Goal: Task Accomplishment & Management: Complete application form

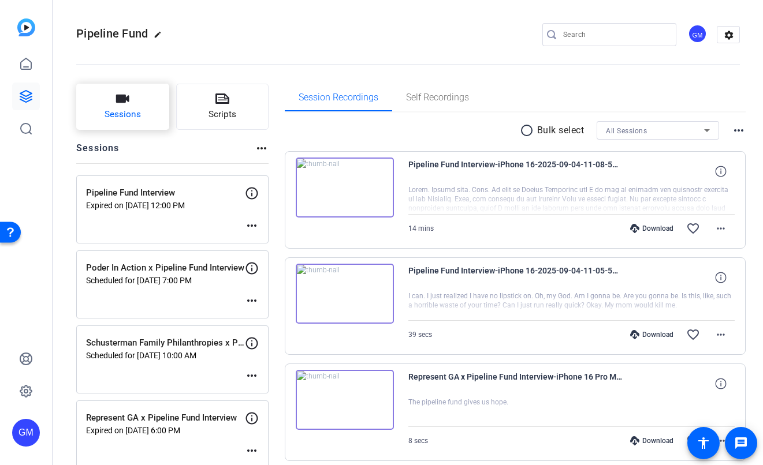
click at [125, 112] on span "Sessions" at bounding box center [122, 114] width 36 height 13
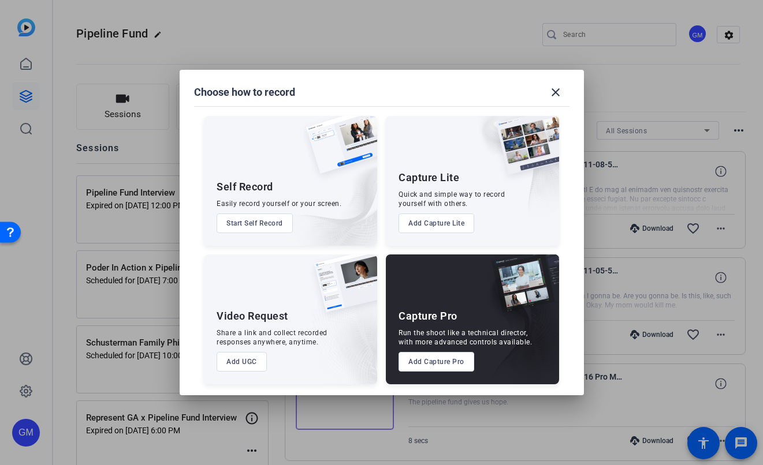
click at [434, 365] on button "Add Capture Pro" at bounding box center [436, 362] width 76 height 20
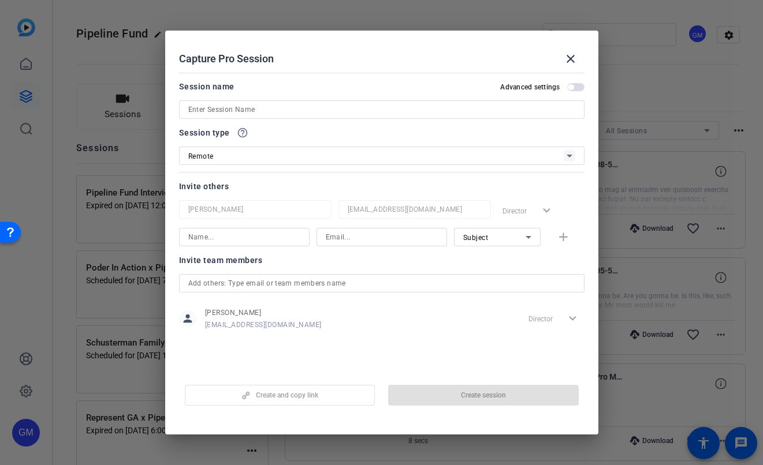
click at [254, 110] on input at bounding box center [381, 110] width 387 height 14
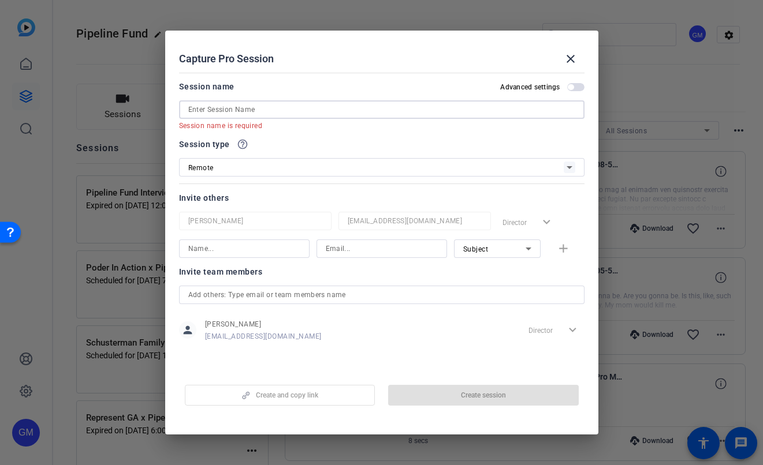
paste input "Lead NC X Pipeline Fund Interview"
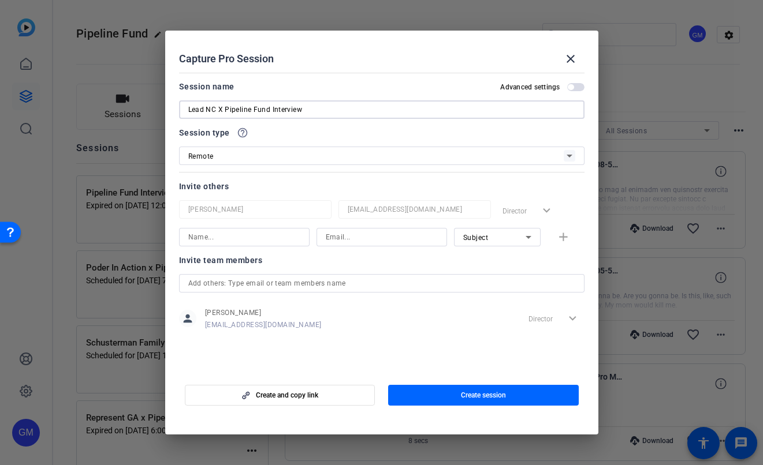
type input "Lead NC X Pipeline Fund Interview"
click at [212, 237] on input at bounding box center [244, 237] width 112 height 14
type input "Jac"
type input "[EMAIL_ADDRESS][PERSON_NAME][DOMAIN_NAME]"
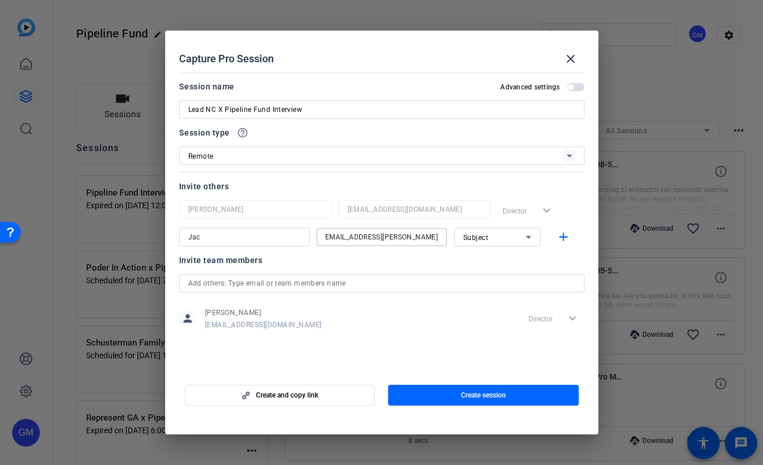
click at [498, 234] on div "Subject" at bounding box center [494, 237] width 62 height 14
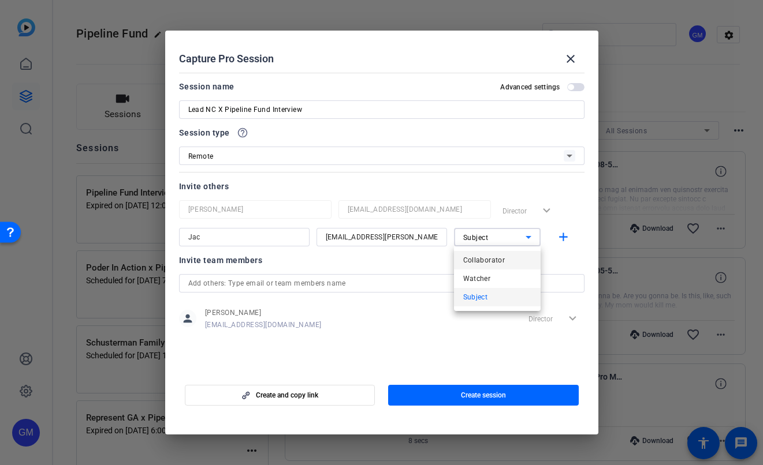
click at [514, 260] on mat-option "Collaborator" at bounding box center [497, 260] width 87 height 18
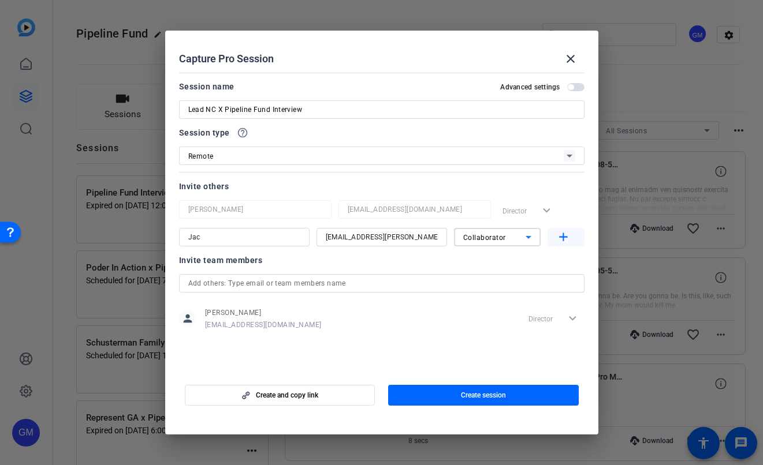
click at [564, 236] on mat-icon "add" at bounding box center [563, 237] width 14 height 14
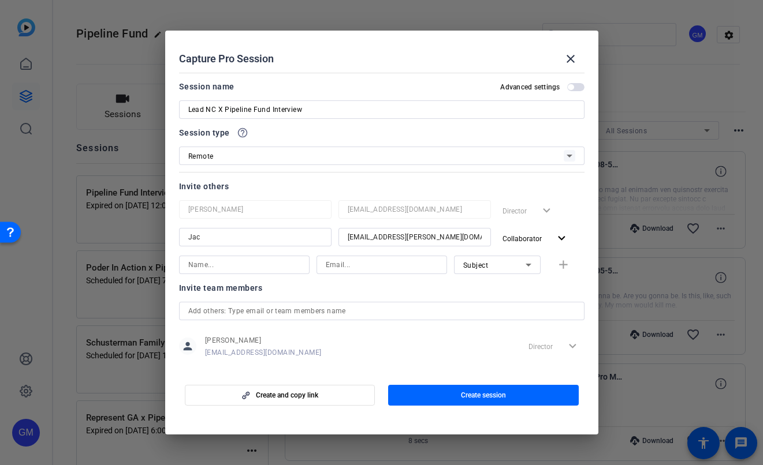
click at [272, 267] on input at bounding box center [244, 265] width 112 height 14
type input "[PERSON_NAME]"
type input "[PERSON_NAME][EMAIL_ADDRESS][PERSON_NAME][DOMAIN_NAME]"
click at [468, 266] on span "Subject" at bounding box center [475, 266] width 25 height 8
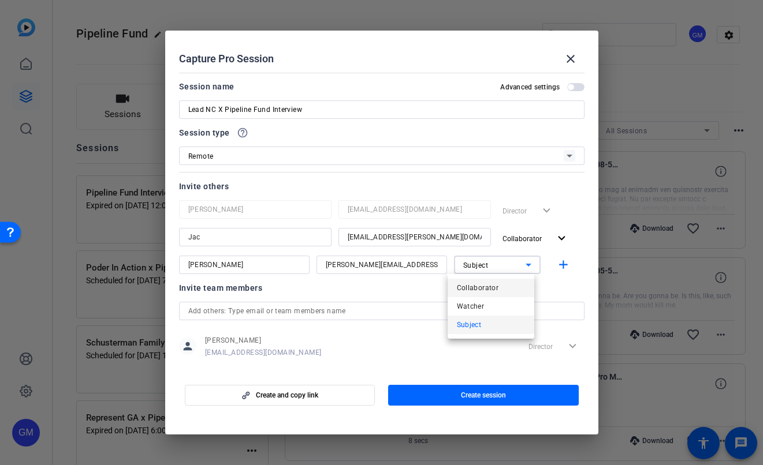
click at [486, 289] on span "Collaborator" at bounding box center [478, 288] width 42 height 14
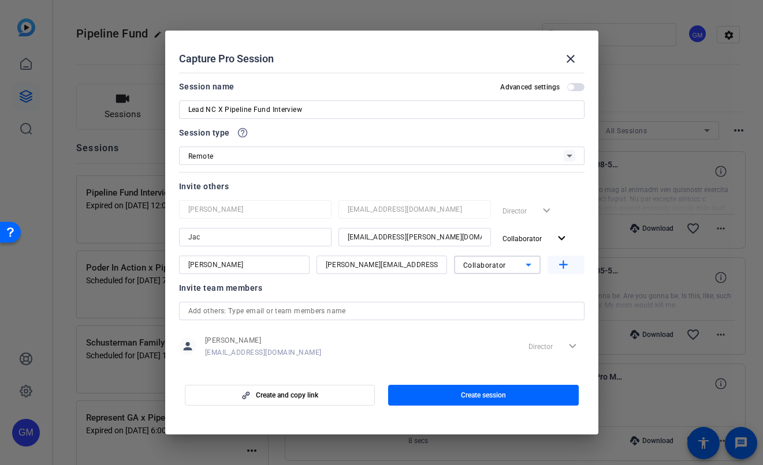
click at [563, 266] on mat-icon "add" at bounding box center [563, 265] width 14 height 14
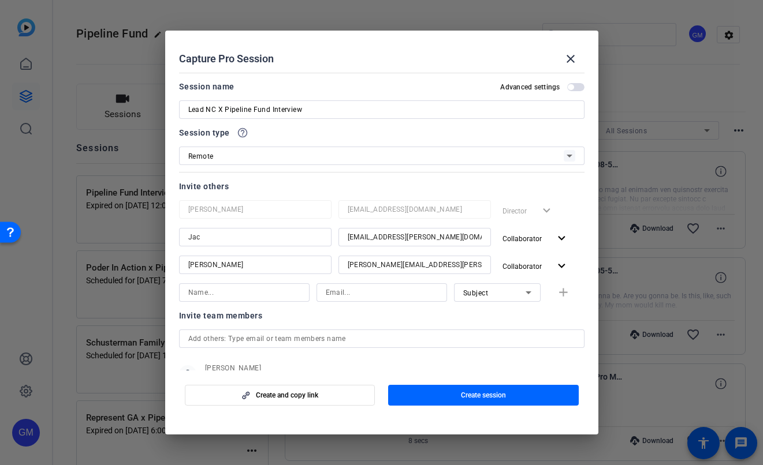
click at [240, 300] on div at bounding box center [244, 292] width 112 height 18
type input "[PERSON_NAME]"
type input "[PERSON_NAME][EMAIL_ADDRESS][PERSON_NAME][DOMAIN_NAME]"
click at [474, 292] on span "Subject" at bounding box center [475, 293] width 25 height 8
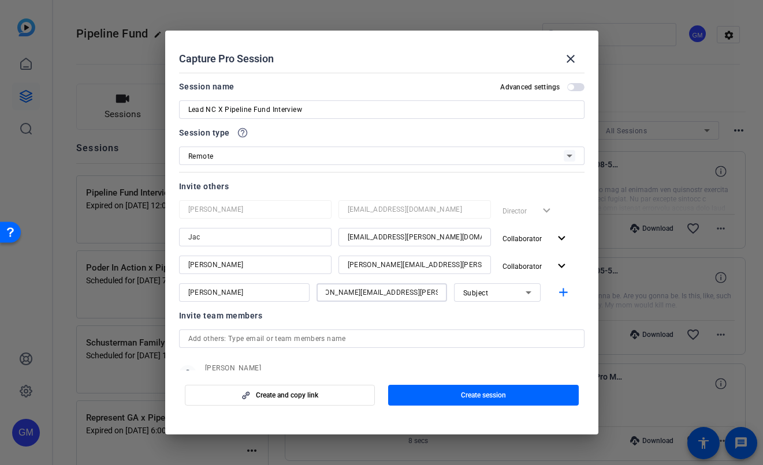
scroll to position [0, 0]
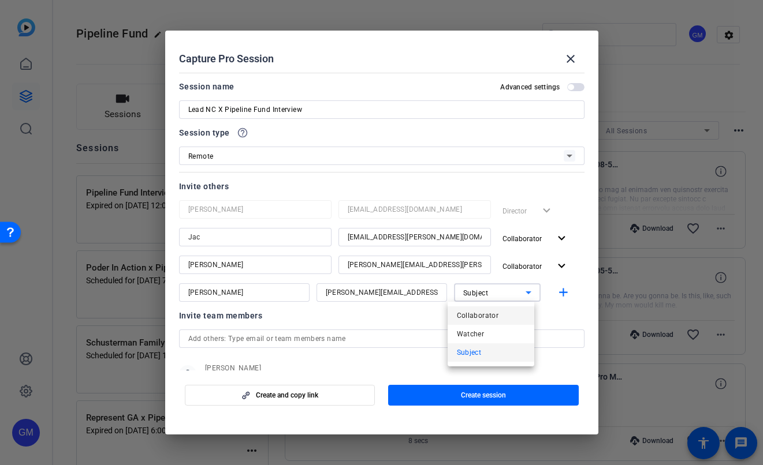
click at [486, 318] on span "Collaborator" at bounding box center [478, 316] width 42 height 14
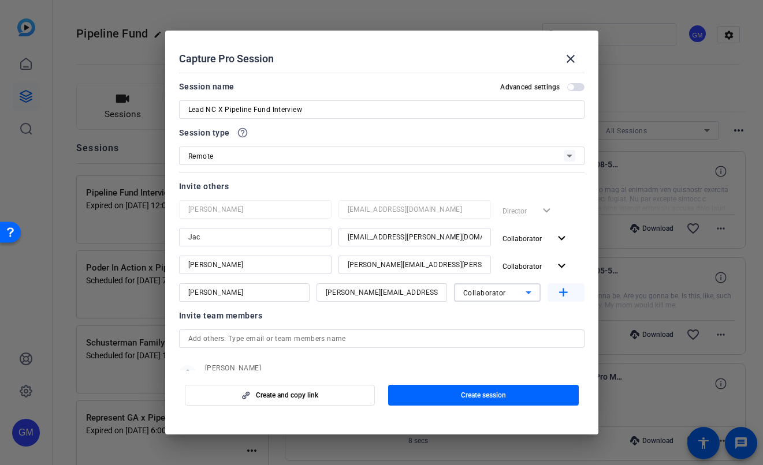
click at [556, 294] on mat-icon "add" at bounding box center [563, 293] width 14 height 14
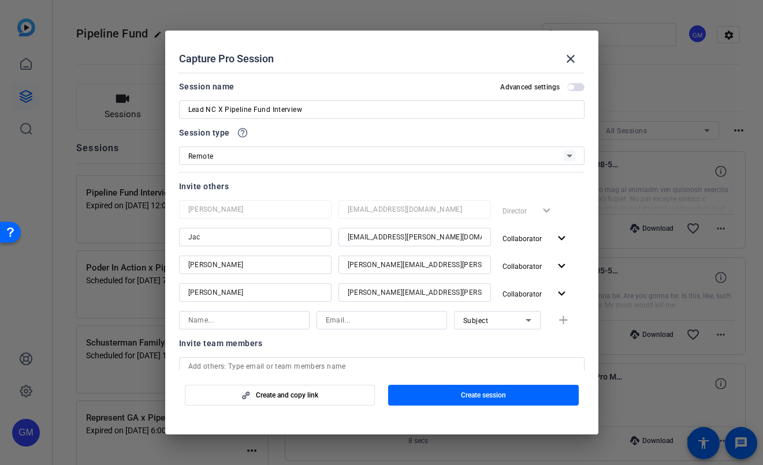
click at [243, 318] on input at bounding box center [244, 320] width 112 height 14
click at [328, 318] on input at bounding box center [382, 320] width 112 height 14
paste input "[PERSON_NAME][EMAIL_ADDRESS][DOMAIN_NAME]"
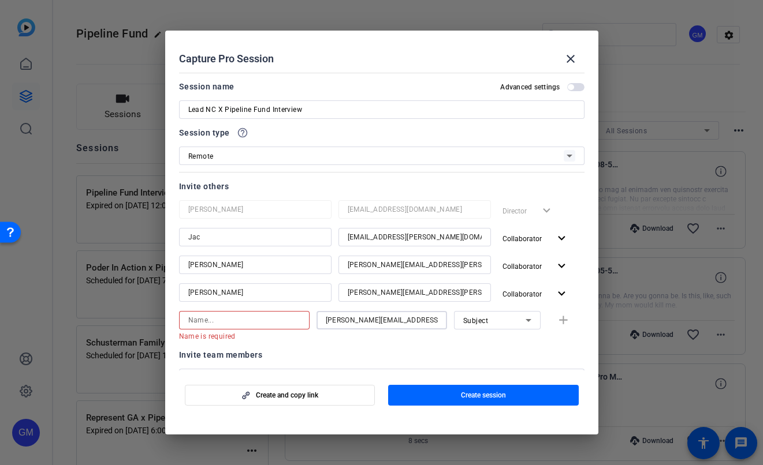
type input "[PERSON_NAME][EMAIL_ADDRESS][DOMAIN_NAME]"
click at [210, 323] on input at bounding box center [244, 320] width 112 height 14
type input "[PERSON_NAME]"
click at [556, 323] on mat-icon "add" at bounding box center [563, 320] width 14 height 14
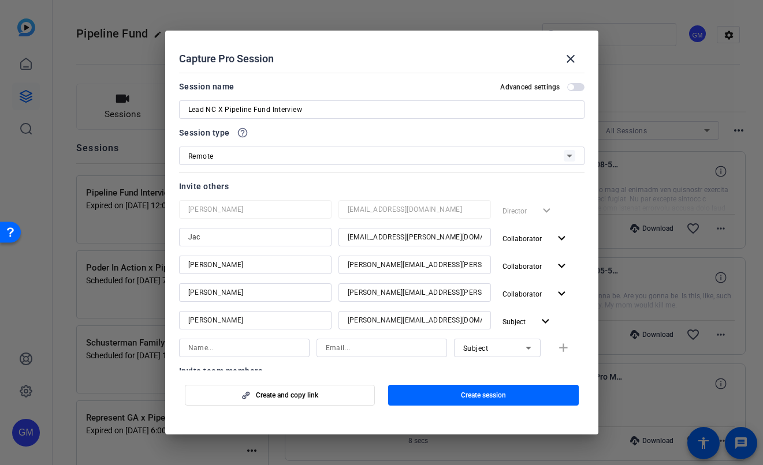
click at [262, 349] on input at bounding box center [244, 348] width 112 height 14
type input "[PERSON_NAME]"
type input "[EMAIL_ADDRESS][PERSON_NAME][DOMAIN_NAME]"
click at [468, 345] on span "Subject" at bounding box center [475, 349] width 25 height 8
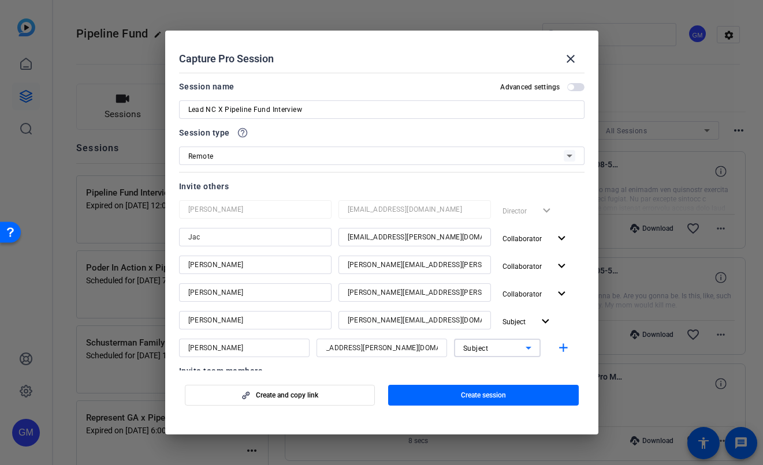
scroll to position [0, 0]
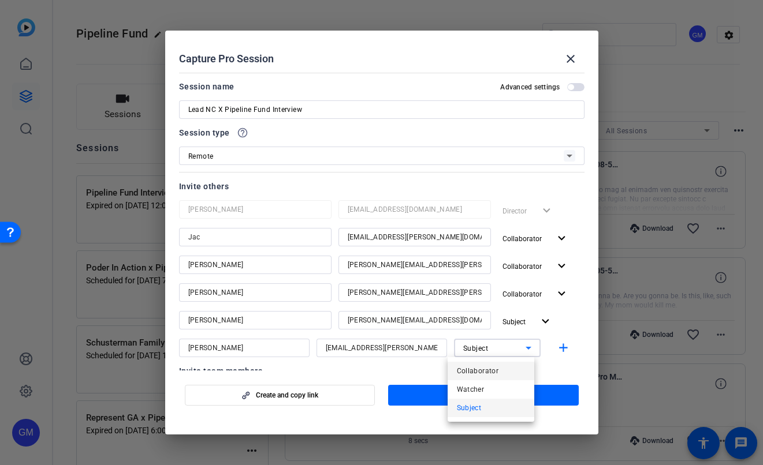
click at [479, 368] on span "Collaborator" at bounding box center [478, 371] width 42 height 14
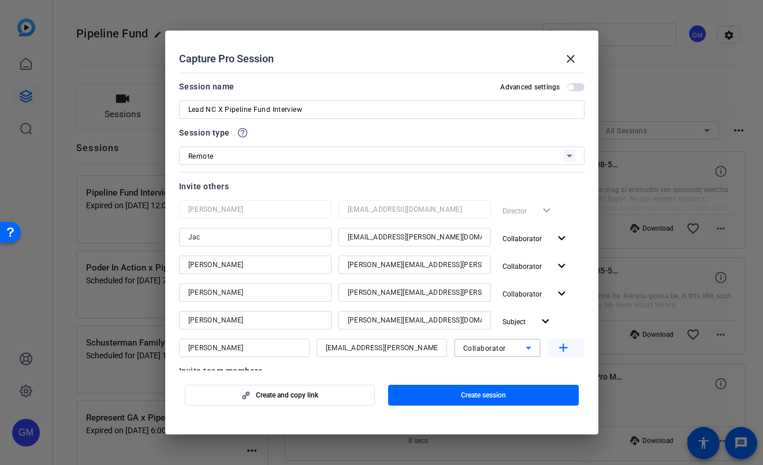
click at [562, 349] on mat-icon "add" at bounding box center [563, 348] width 14 height 14
click at [567, 86] on span "button" at bounding box center [570, 87] width 6 height 6
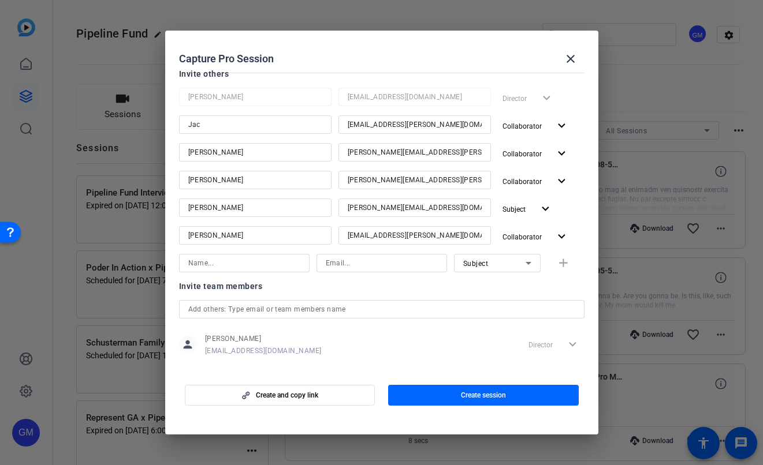
scroll to position [178, 0]
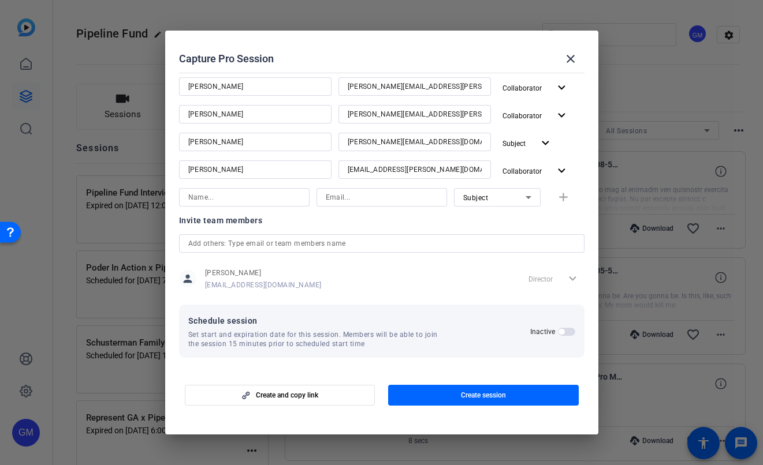
click at [558, 330] on span "button" at bounding box center [561, 332] width 6 height 6
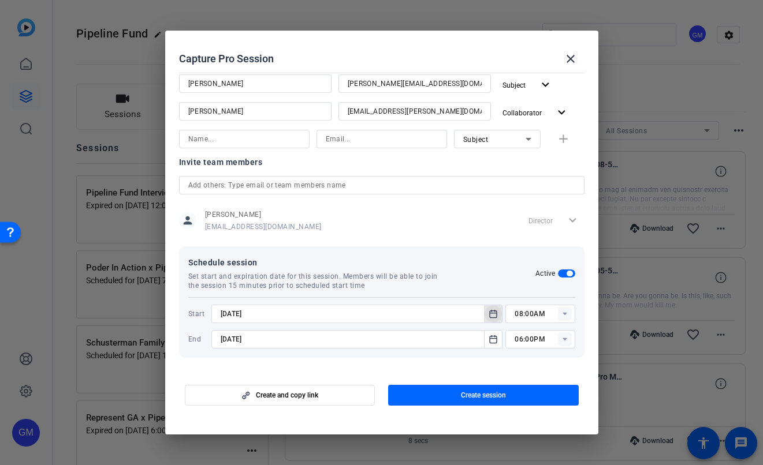
click at [490, 313] on icon "Open calendar" at bounding box center [493, 314] width 7 height 8
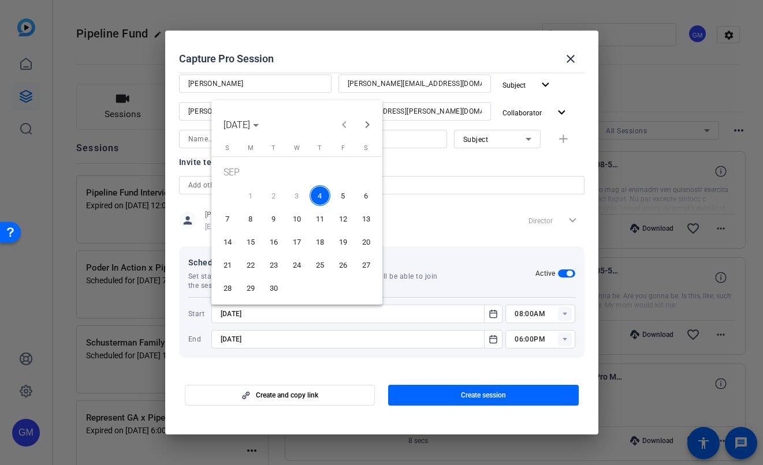
click at [346, 191] on span "5" at bounding box center [343, 195] width 21 height 21
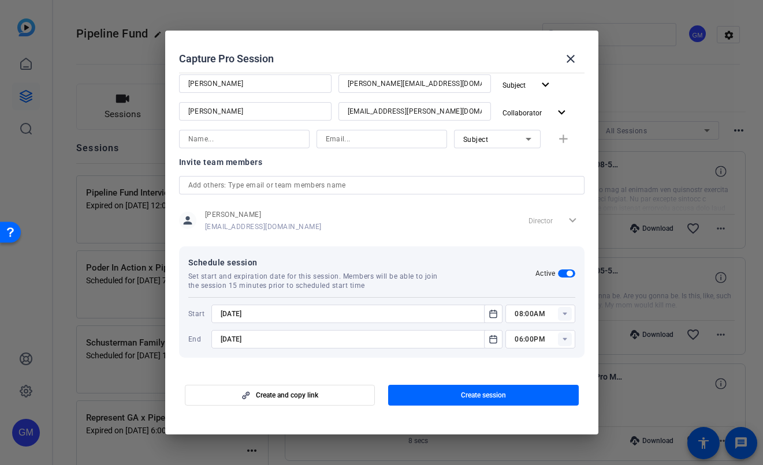
type input "[DATE]"
click at [559, 314] on rect at bounding box center [565, 314] width 14 height 14
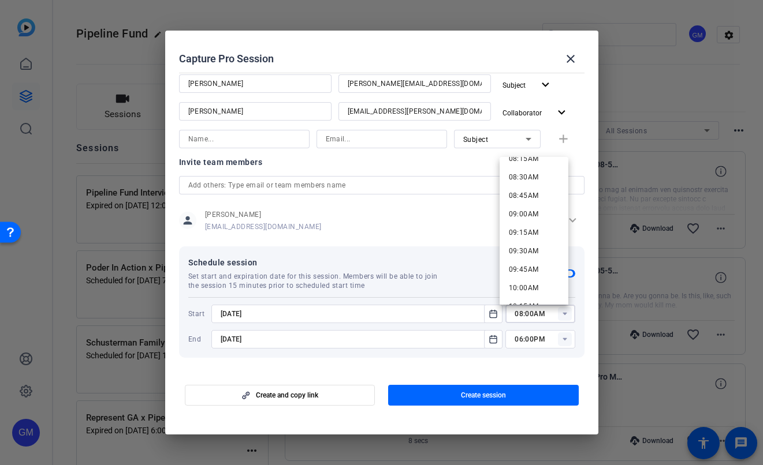
scroll to position [725, 0]
click at [532, 259] on span "11:00AM" at bounding box center [524, 259] width 30 height 8
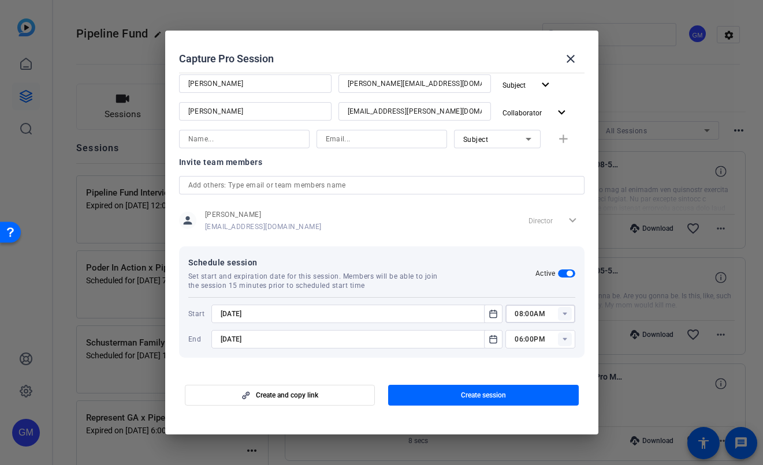
type input "11:00AM"
click at [559, 343] on rect at bounding box center [565, 340] width 14 height 14
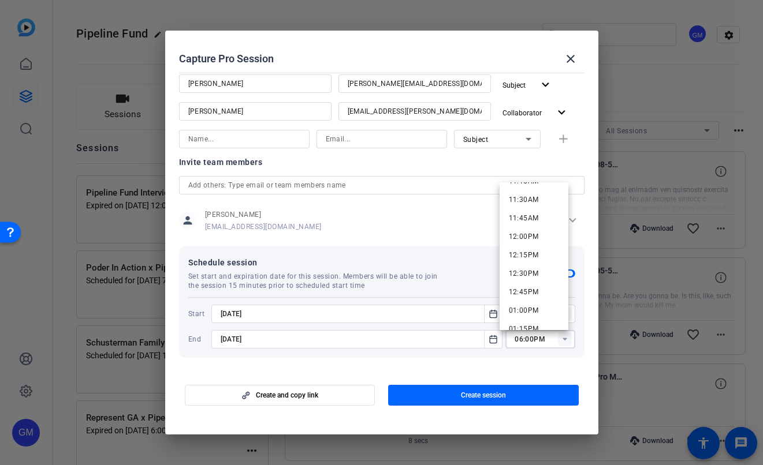
scroll to position [831, 0]
click at [531, 252] on span "12:00PM" at bounding box center [524, 252] width 30 height 8
type input "12:00PM"
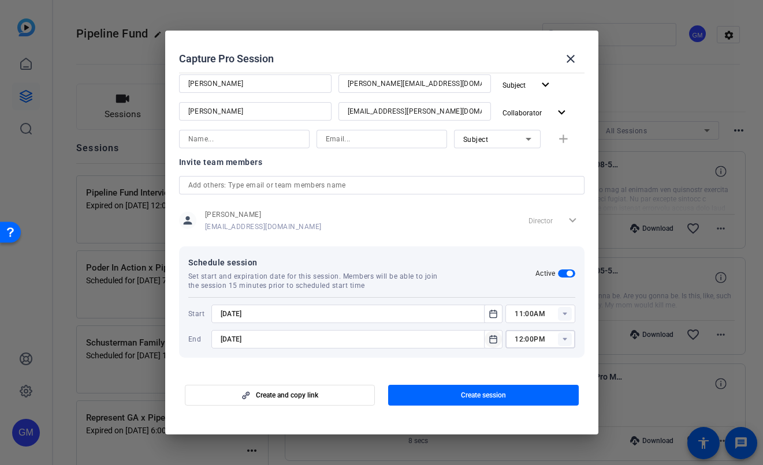
click at [489, 342] on icon "Open calendar" at bounding box center [492, 340] width 9 height 14
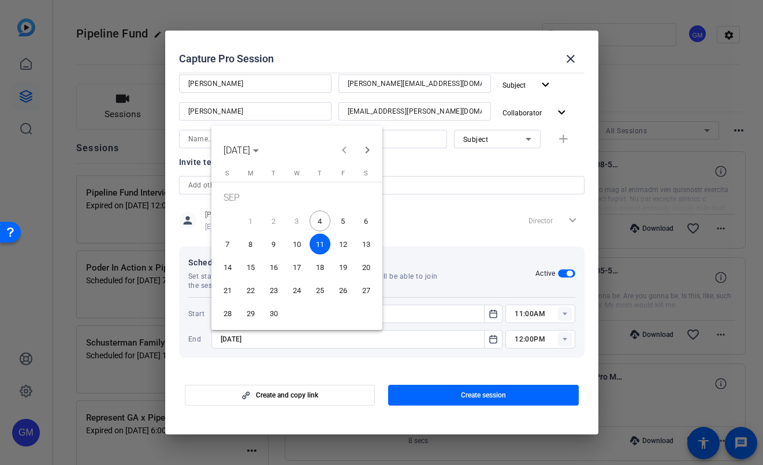
click at [348, 218] on span "5" at bounding box center [343, 221] width 21 height 21
type input "[DATE]"
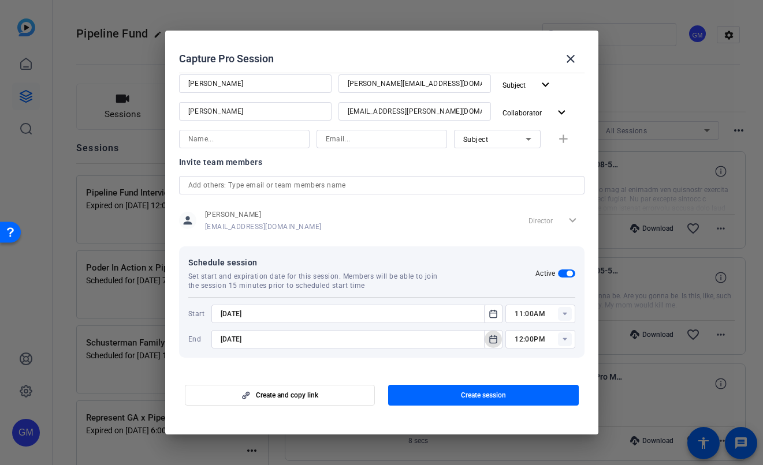
click at [476, 371] on mat-dialog-actions "Create and copy link Create session" at bounding box center [381, 394] width 433 height 46
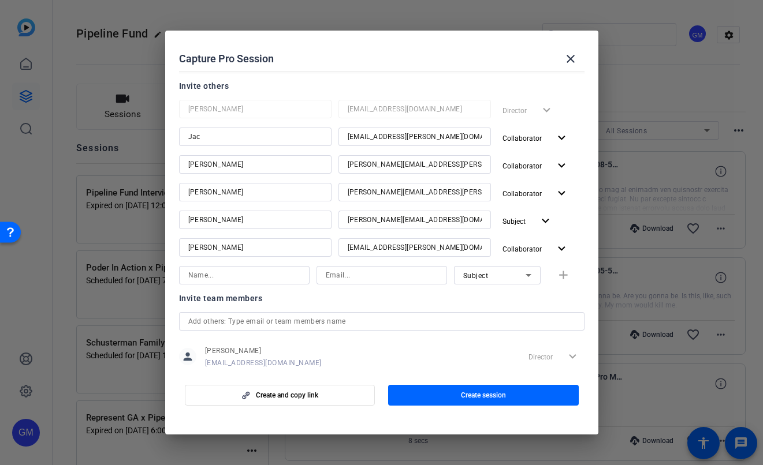
scroll to position [104, 0]
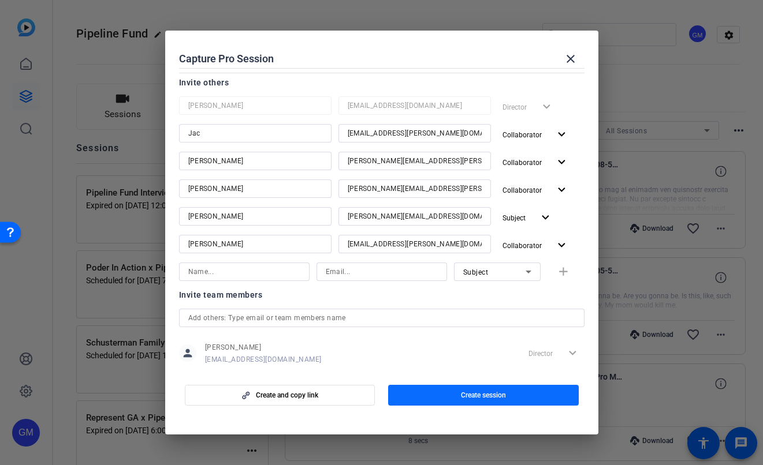
click at [506, 399] on span "button" at bounding box center [483, 396] width 191 height 28
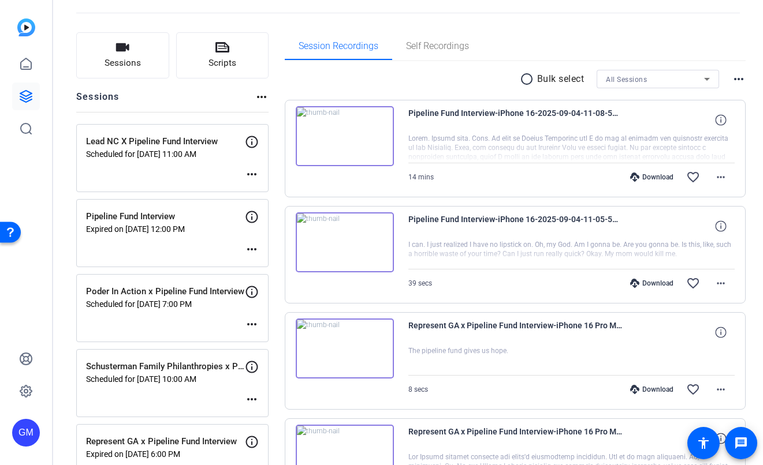
scroll to position [29, 0]
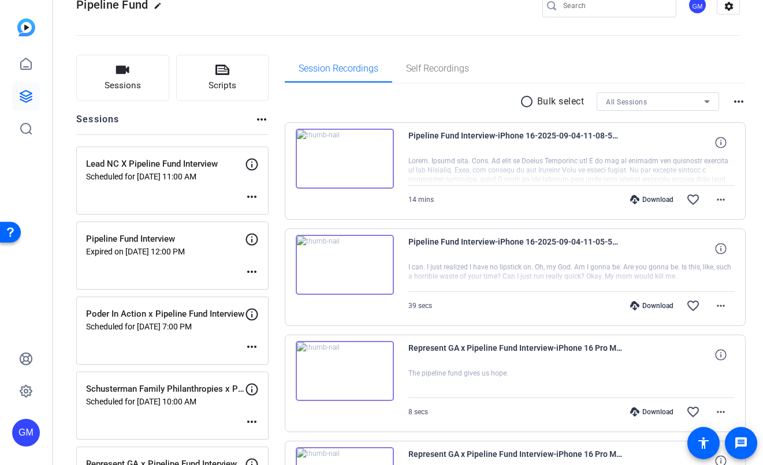
click at [255, 196] on mat-icon "more_horiz" at bounding box center [252, 197] width 14 height 14
click at [262, 210] on span "Edit Session" at bounding box center [280, 214] width 53 height 14
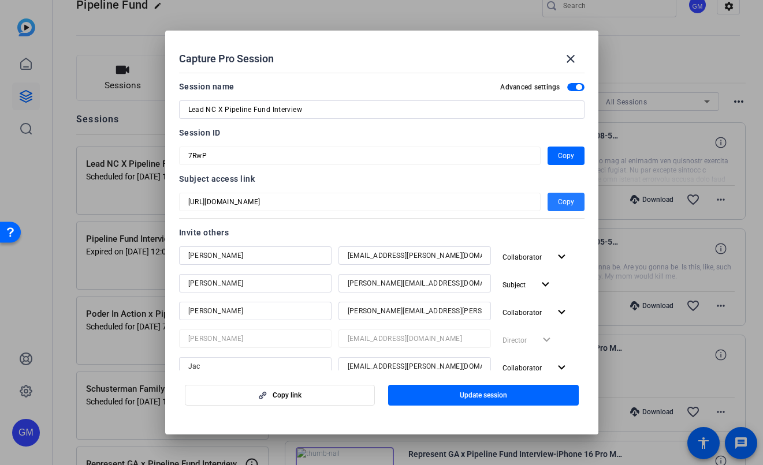
click at [570, 202] on span "button" at bounding box center [565, 202] width 37 height 28
click at [572, 58] on mat-icon "close" at bounding box center [570, 59] width 14 height 14
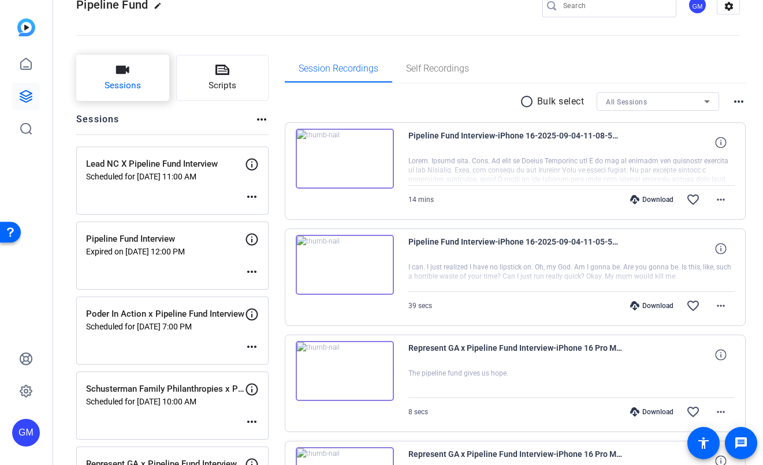
click at [135, 78] on button "Sessions" at bounding box center [122, 78] width 93 height 46
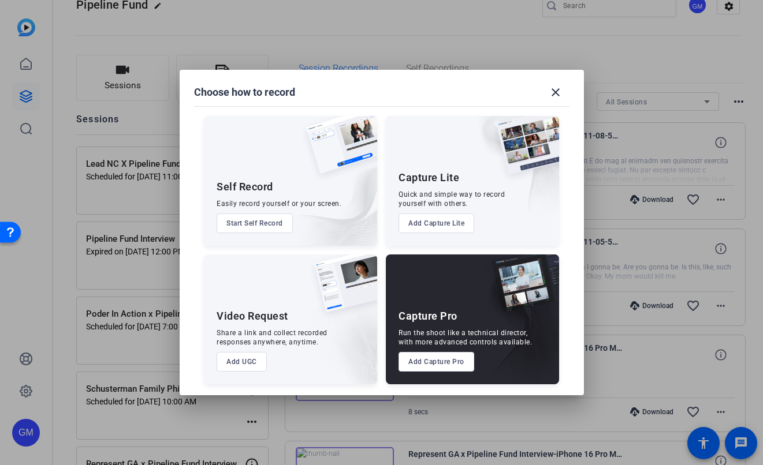
click at [420, 363] on button "Add Capture Pro" at bounding box center [436, 362] width 76 height 20
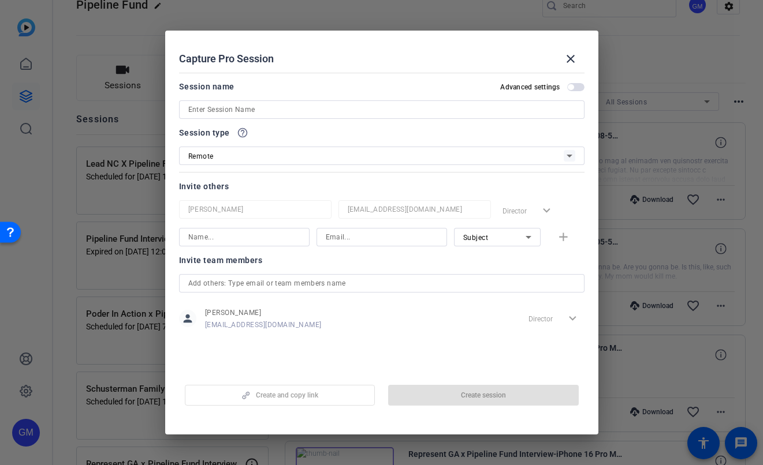
click at [237, 111] on input at bounding box center [381, 110] width 387 height 14
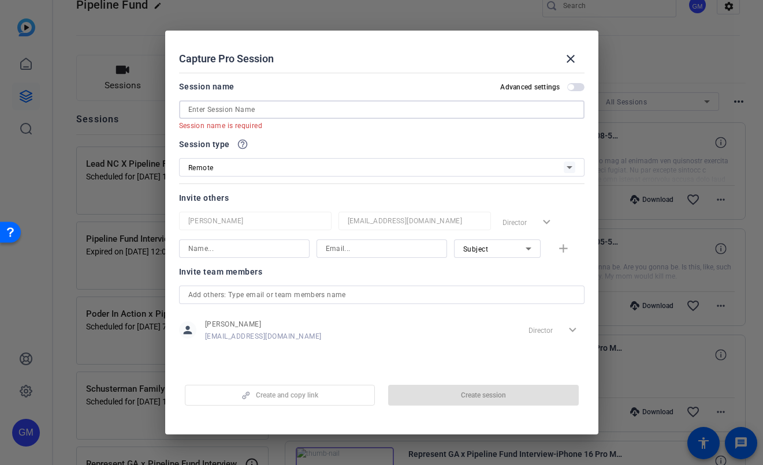
paste input "Lead NC Sen. Batch X Pipeline Fund Interview"
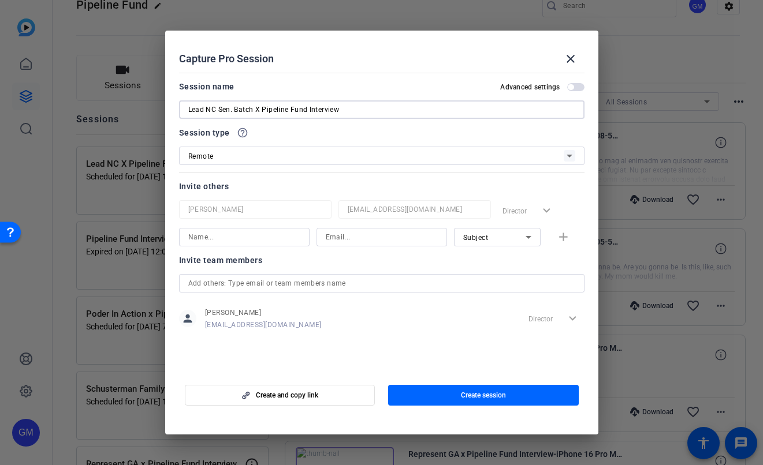
type input "Lead NC Sen. Batch X Pipeline Fund Interview"
click at [225, 241] on input at bounding box center [244, 237] width 112 height 14
type input "Jac"
type input "[EMAIL_ADDRESS][PERSON_NAME][DOMAIN_NAME]"
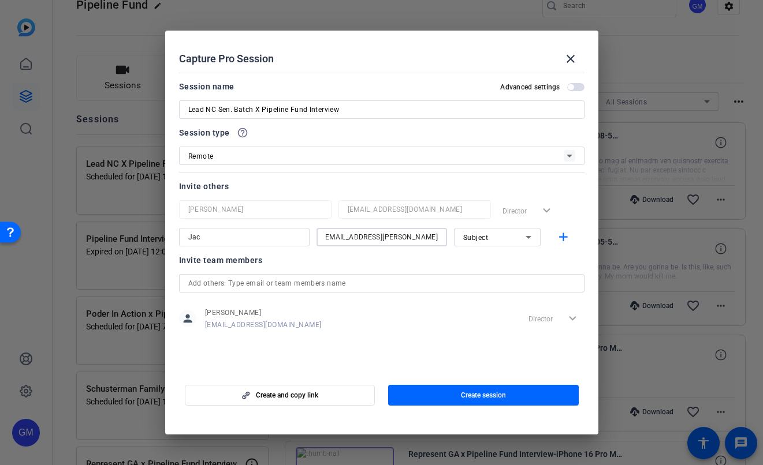
click at [487, 243] on div "Subject" at bounding box center [494, 237] width 62 height 14
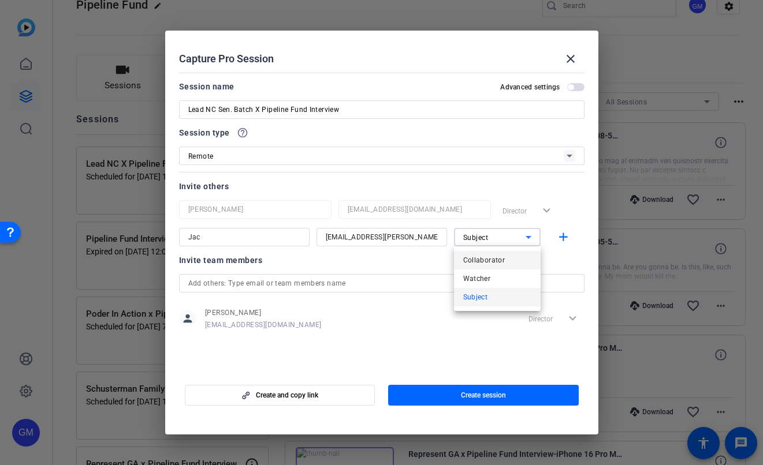
click at [490, 253] on span "Collaborator" at bounding box center [484, 260] width 42 height 14
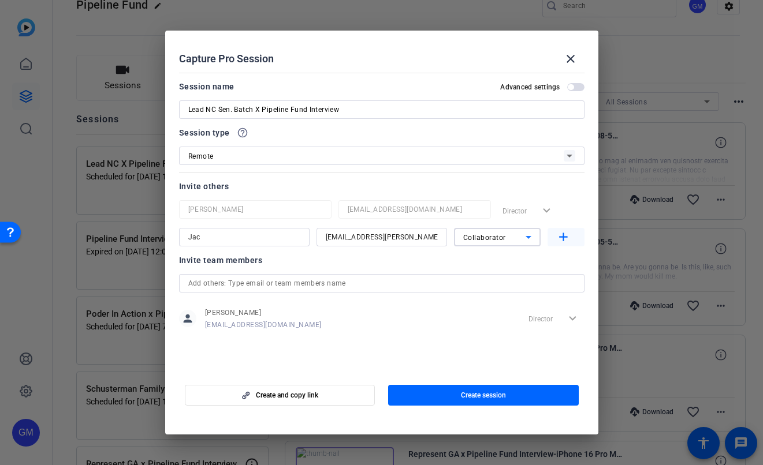
click at [557, 241] on mat-icon "add" at bounding box center [563, 237] width 14 height 14
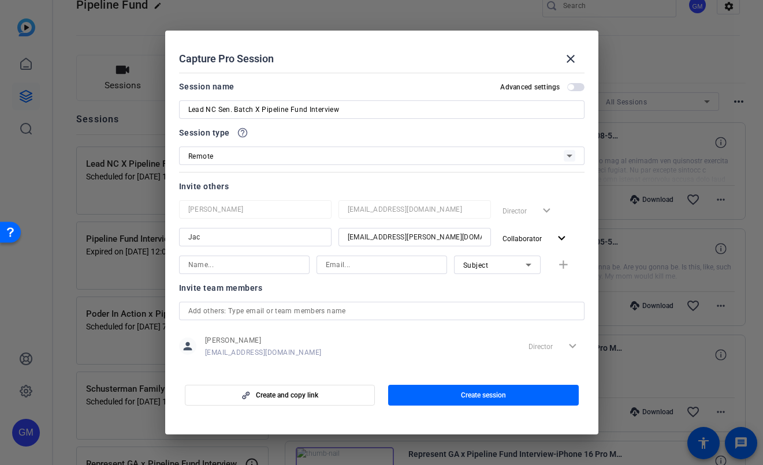
click at [250, 267] on input at bounding box center [244, 265] width 112 height 14
type input "[PERSON_NAME]"
type input "[PERSON_NAME][EMAIL_ADDRESS][PERSON_NAME][DOMAIN_NAME]"
click at [466, 266] on span "Subject" at bounding box center [475, 266] width 25 height 8
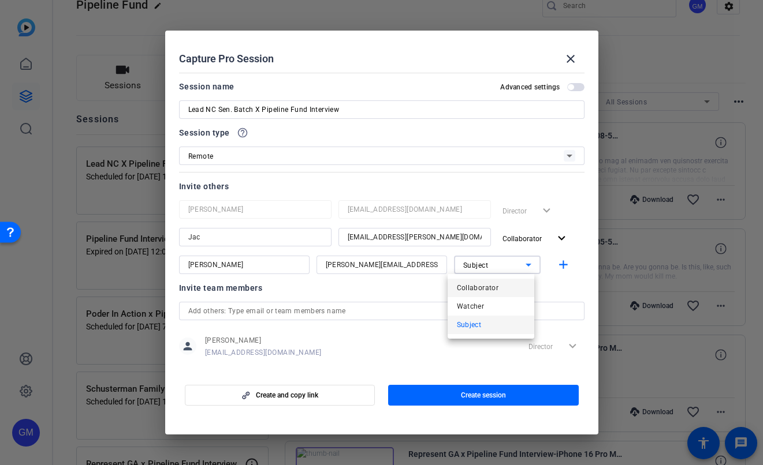
click at [475, 289] on span "Collaborator" at bounding box center [478, 288] width 42 height 14
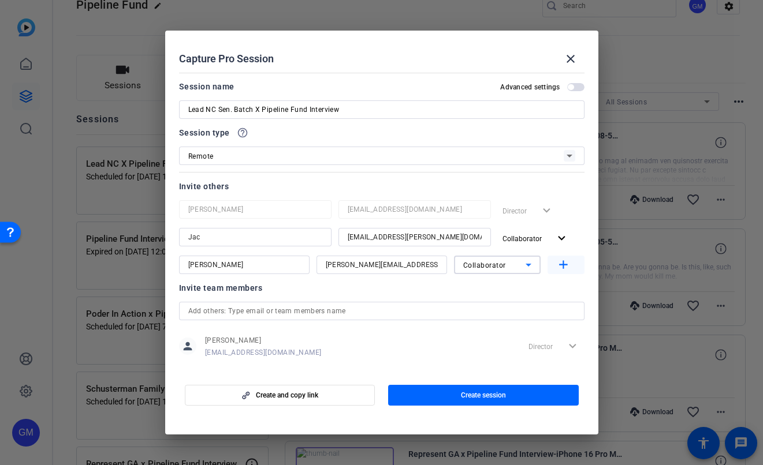
click at [556, 266] on mat-icon "add" at bounding box center [563, 265] width 14 height 14
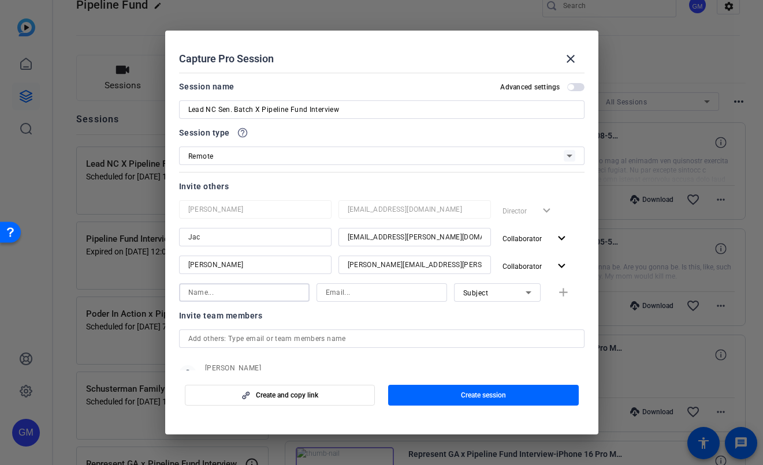
click at [285, 292] on input at bounding box center [244, 293] width 112 height 14
type input "a"
type input "[PERSON_NAME]"
click at [326, 292] on input at bounding box center [382, 293] width 112 height 14
type input "A"
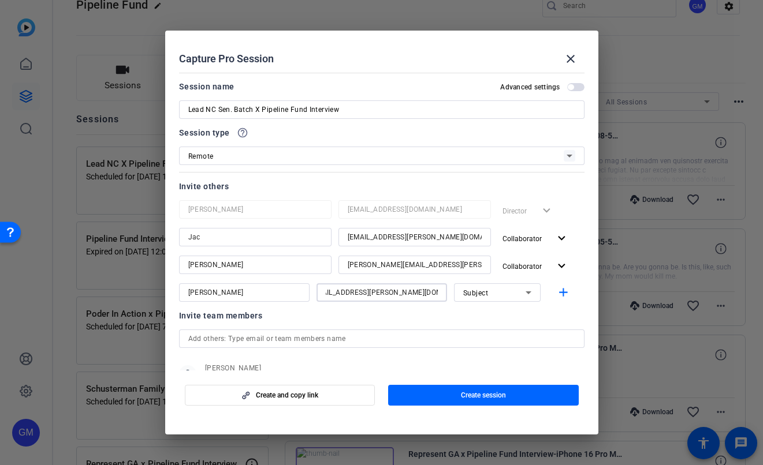
scroll to position [0, 22]
type input "[EMAIL_ADDRESS][PERSON_NAME][DOMAIN_NAME]"
click at [487, 295] on div "Subject" at bounding box center [494, 293] width 62 height 14
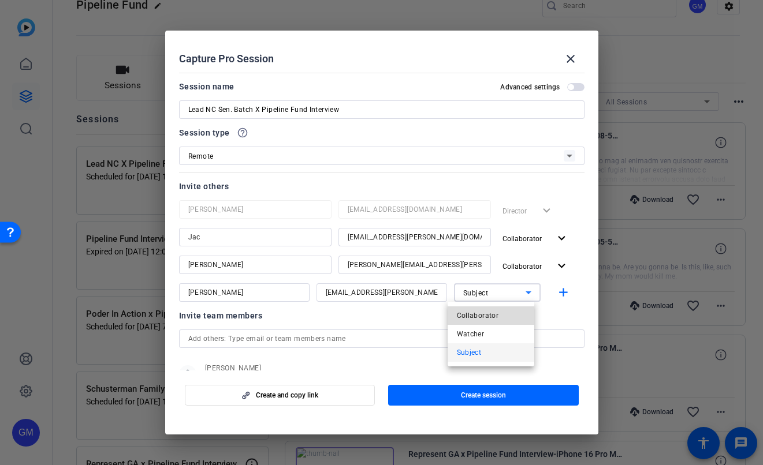
click at [483, 320] on span "Collaborator" at bounding box center [478, 316] width 42 height 14
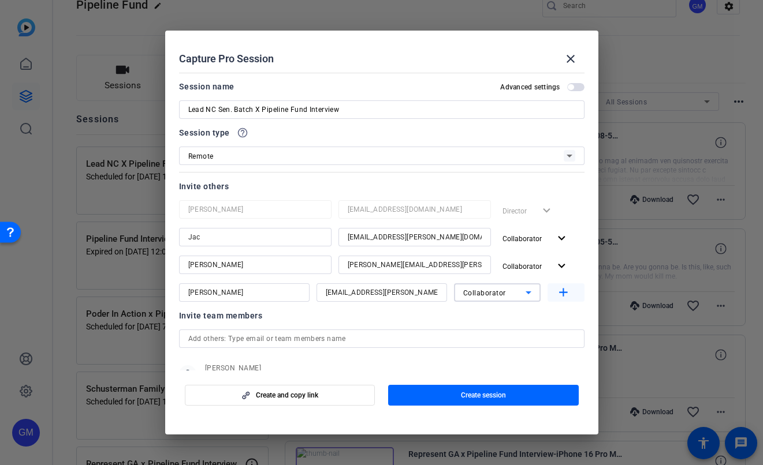
click at [563, 293] on mat-icon "add" at bounding box center [563, 293] width 14 height 14
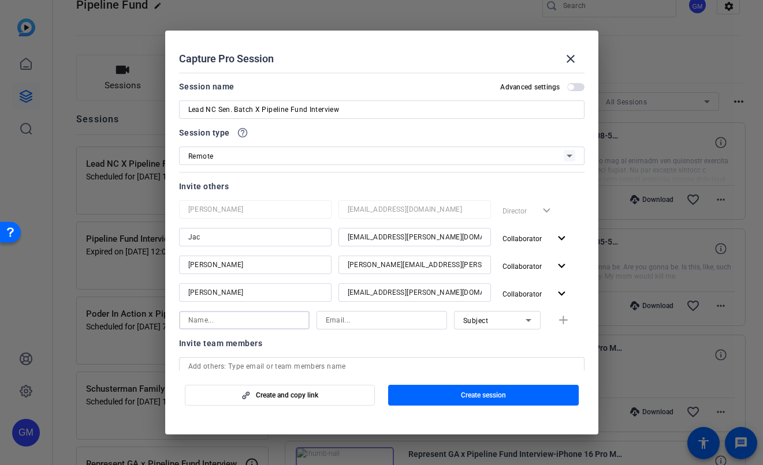
click at [229, 326] on input at bounding box center [244, 320] width 112 height 14
type input "[PERSON_NAME]"
click at [356, 319] on input at bounding box center [382, 320] width 112 height 14
type input "[PERSON_NAME][EMAIL_ADDRESS][PERSON_NAME][DOMAIN_NAME]"
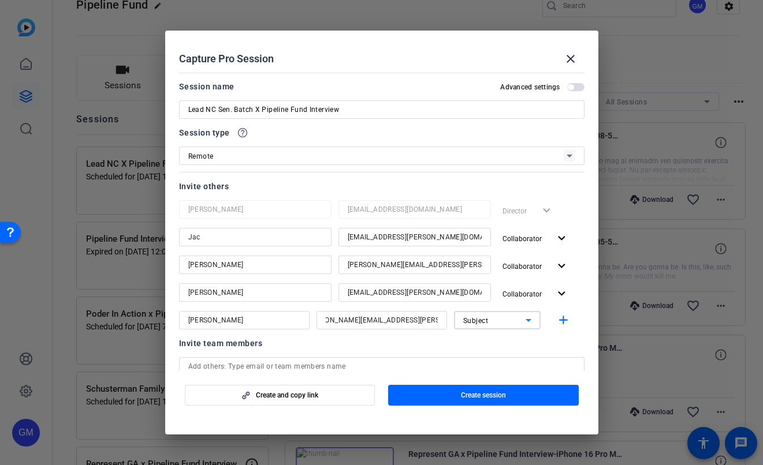
click at [506, 325] on div "Subject" at bounding box center [494, 320] width 62 height 14
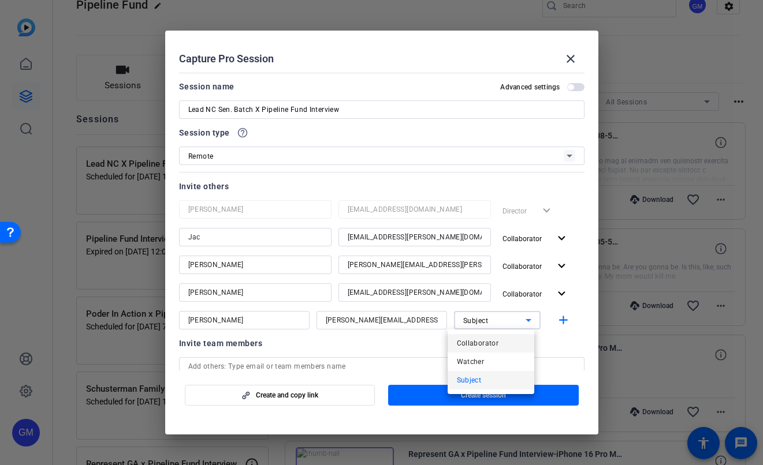
click at [492, 346] on span "Collaborator" at bounding box center [478, 344] width 42 height 14
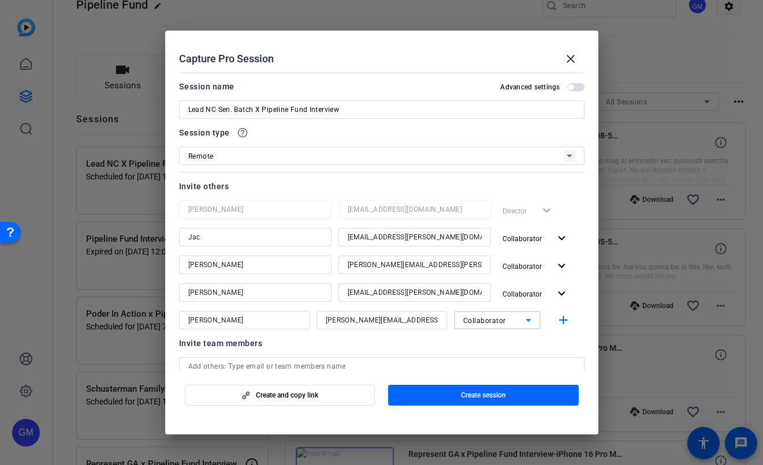
click at [257, 319] on input "[PERSON_NAME]" at bounding box center [244, 320] width 112 height 14
type input "[PERSON_NAME]"
click at [559, 319] on mat-icon "add" at bounding box center [563, 320] width 14 height 14
click at [214, 348] on input at bounding box center [244, 348] width 112 height 14
click at [349, 347] on input at bounding box center [382, 348] width 112 height 14
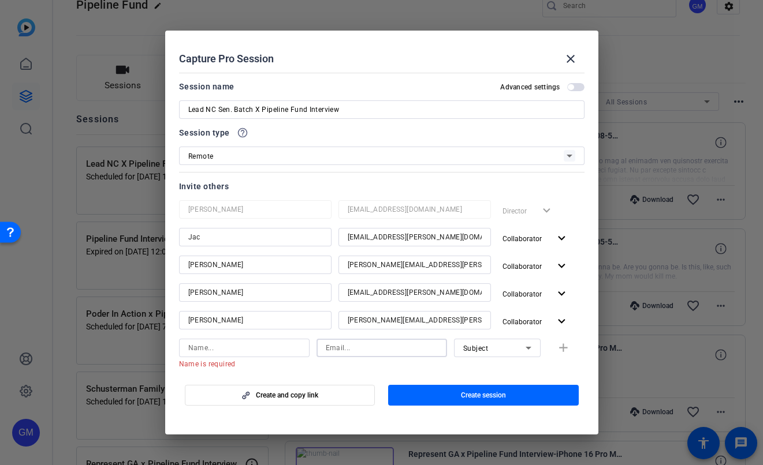
paste input "[EMAIL_ADDRESS][DOMAIN_NAME]"
type input "[EMAIL_ADDRESS][DOMAIN_NAME]"
click at [261, 351] on input at bounding box center [244, 348] width 112 height 14
click at [214, 348] on input "Senator [PERSON_NAME]" at bounding box center [244, 348] width 112 height 14
type input "Sen. Sydney Batch"
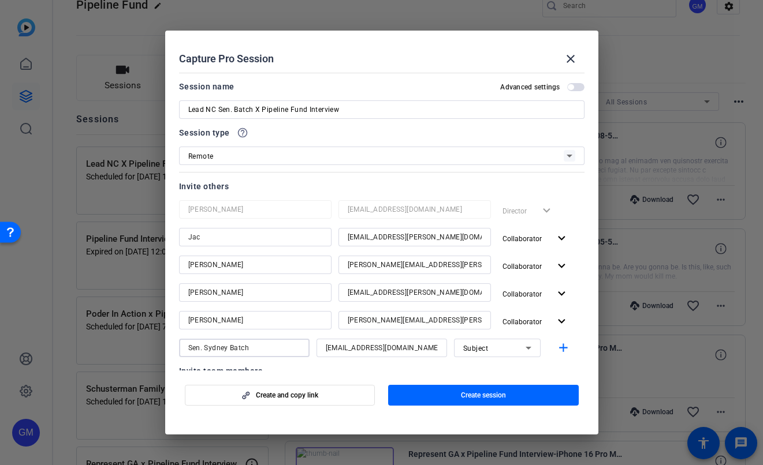
click at [582, 365] on mat-dialog-content "Session name Advanced settings Lead NC Sen. Batch X Pipeline Fund Interview Ses…" at bounding box center [381, 219] width 433 height 303
click at [565, 350] on span "button" at bounding box center [565, 348] width 37 height 28
click at [569, 88] on span "button" at bounding box center [575, 87] width 17 height 8
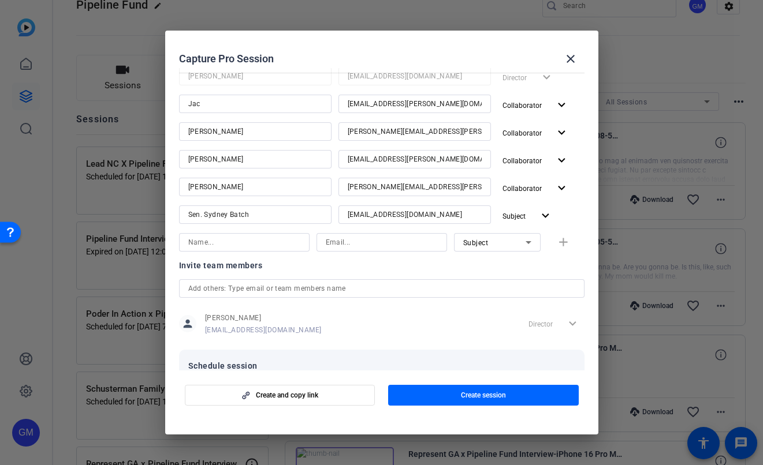
scroll to position [178, 0]
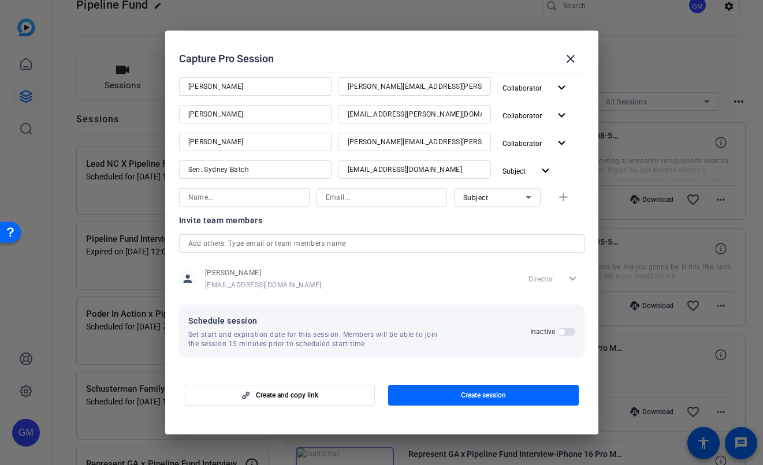
click at [558, 330] on span "button" at bounding box center [561, 332] width 6 height 6
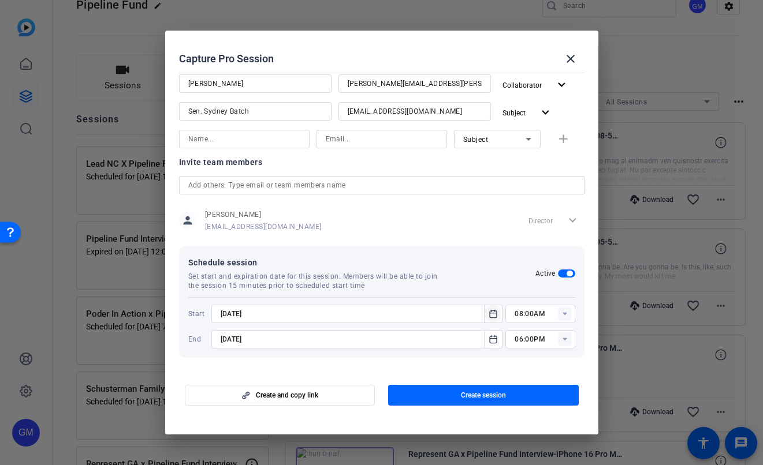
click at [488, 309] on icon "Open calendar" at bounding box center [492, 314] width 9 height 14
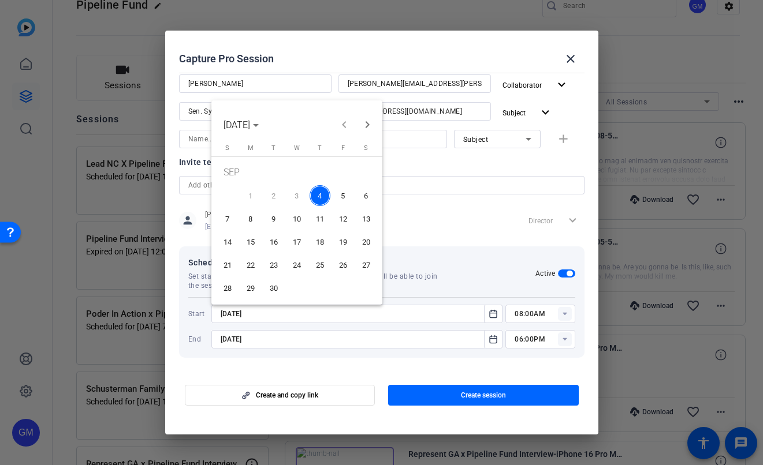
click at [341, 197] on span "5" at bounding box center [343, 195] width 21 height 21
type input "[DATE]"
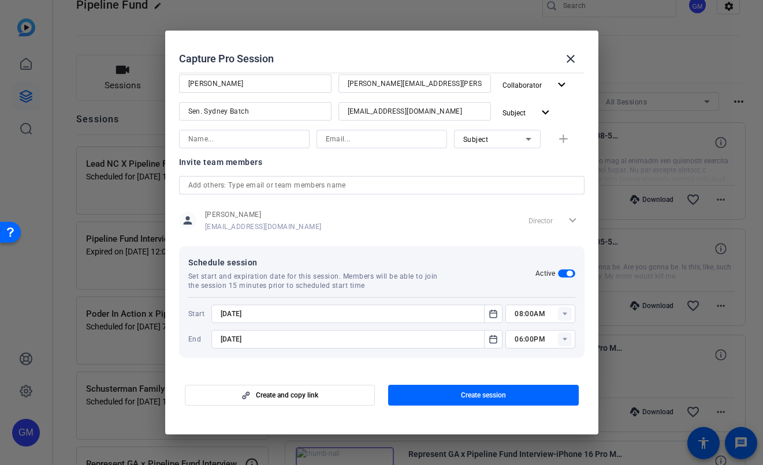
click at [562, 313] on rect at bounding box center [565, 314] width 14 height 14
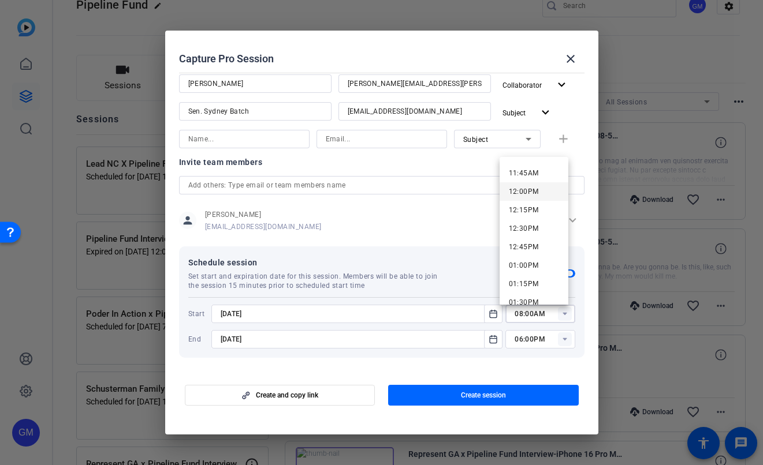
scroll to position [779, 0]
click at [526, 274] on span "12:00PM" at bounding box center [524, 278] width 30 height 8
type input "12:00PM"
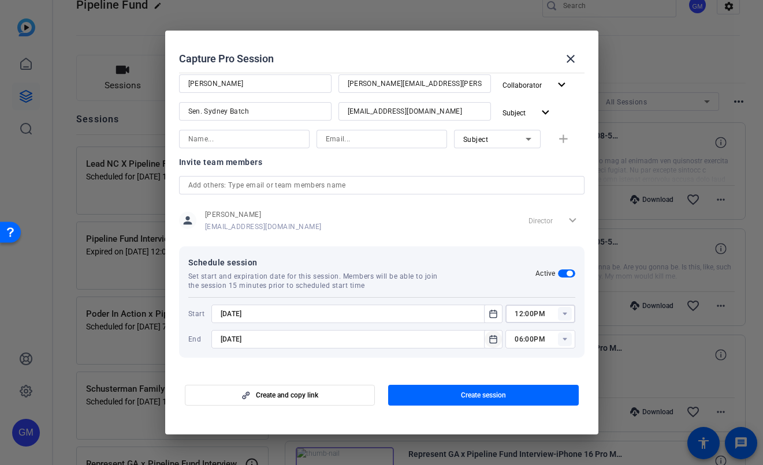
click at [491, 343] on icon "Open calendar" at bounding box center [492, 340] width 9 height 14
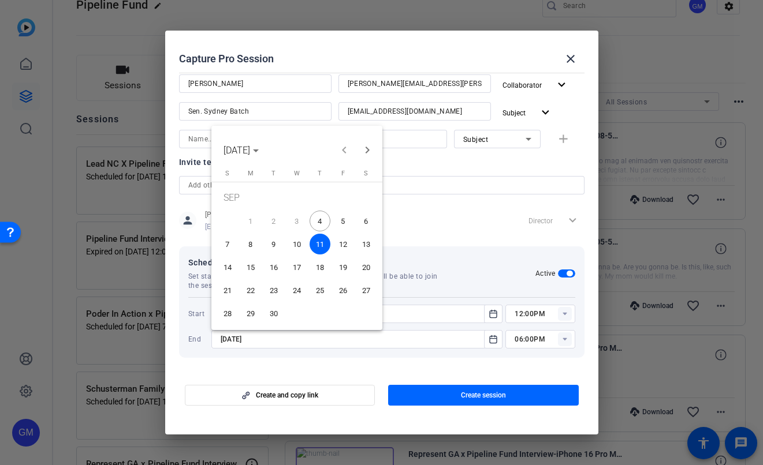
click at [342, 219] on span "5" at bounding box center [343, 221] width 21 height 21
type input "[DATE]"
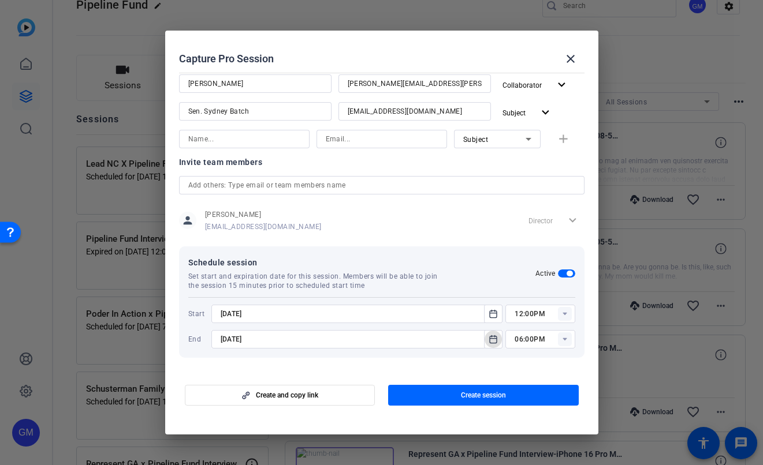
click at [562, 339] on rect at bounding box center [565, 340] width 14 height 14
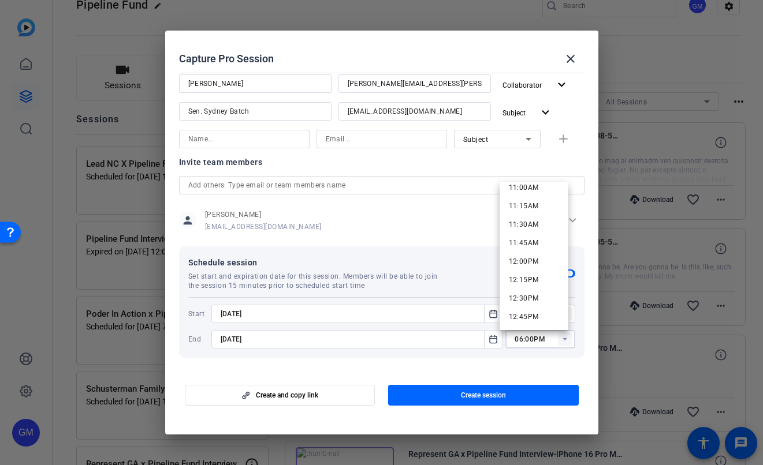
scroll to position [851, 0]
click at [522, 306] on span "01:00PM" at bounding box center [524, 306] width 30 height 8
type input "01:00PM"
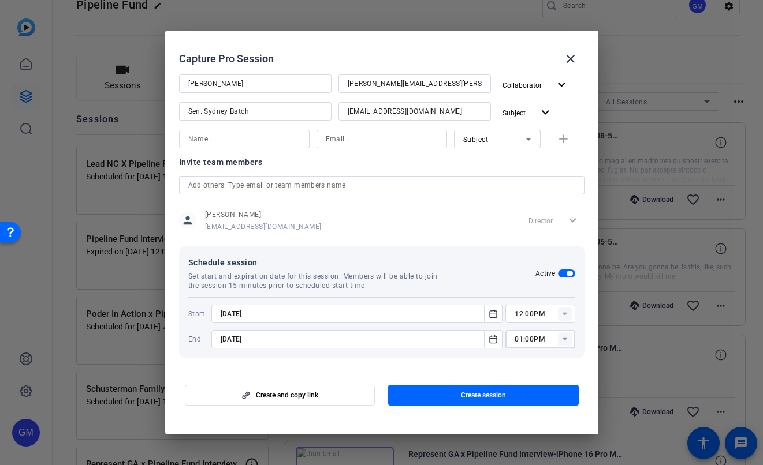
click at [505, 360] on div at bounding box center [539, 355] width 69 height 13
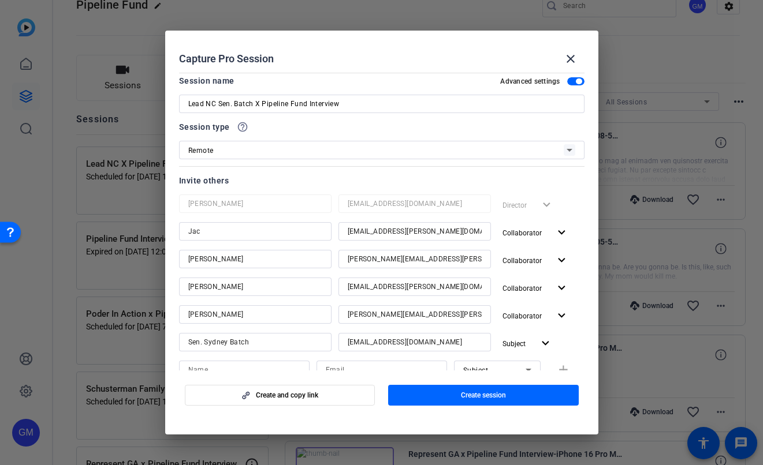
scroll to position [0, 0]
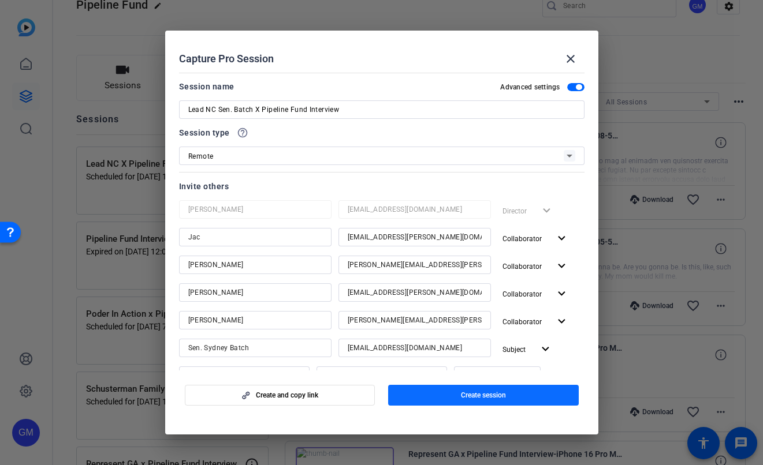
click at [498, 395] on span "Create session" at bounding box center [483, 395] width 45 height 9
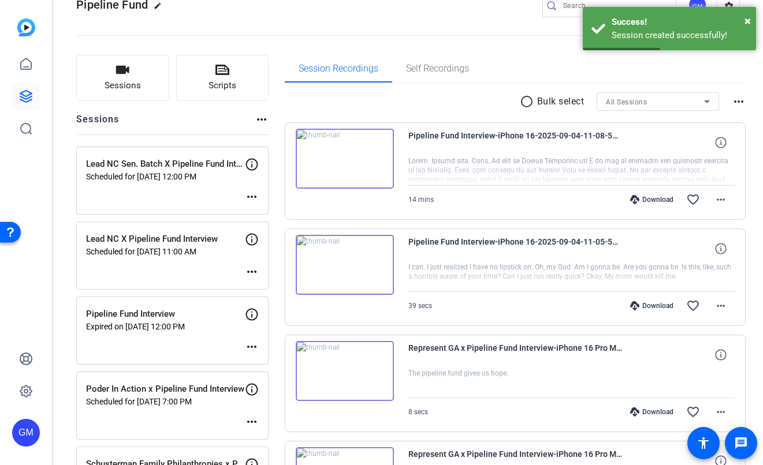
click at [255, 195] on mat-icon "more_horiz" at bounding box center [252, 197] width 14 height 14
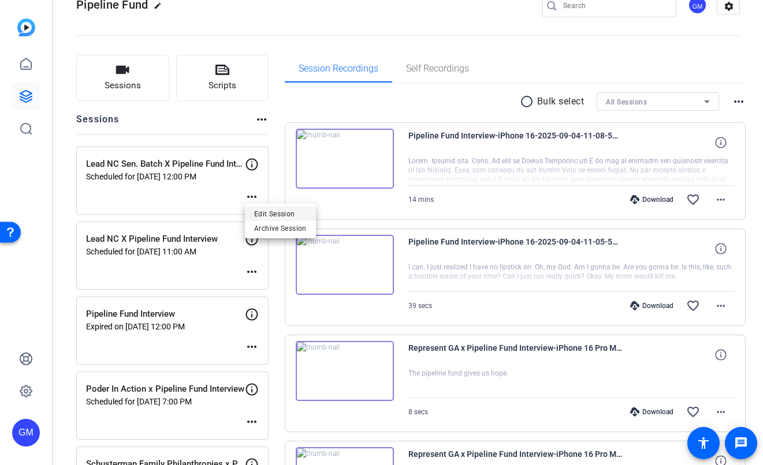
click at [275, 213] on span "Edit Session" at bounding box center [280, 214] width 53 height 14
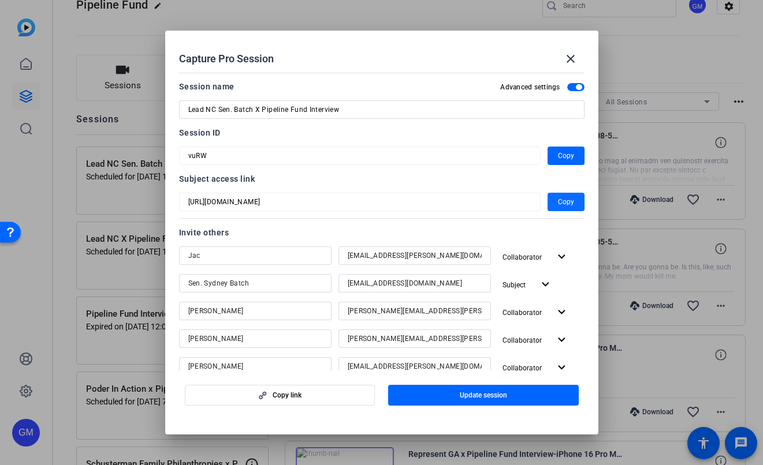
click at [561, 206] on span "Copy" at bounding box center [566, 202] width 16 height 14
click at [567, 202] on span "button" at bounding box center [565, 202] width 37 height 28
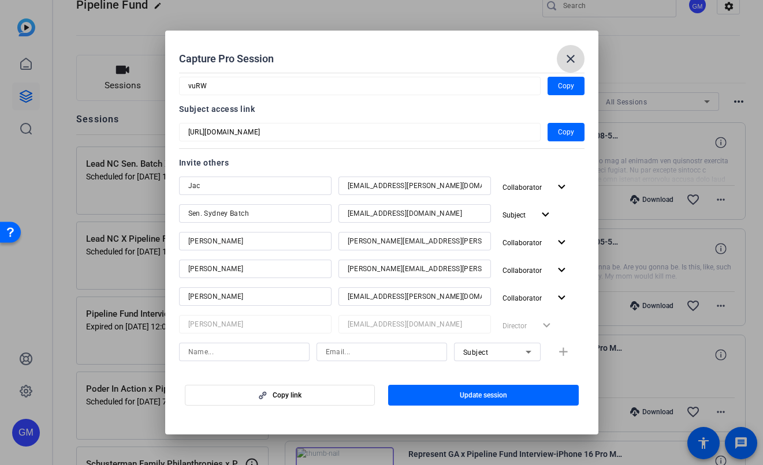
click at [570, 59] on mat-icon "close" at bounding box center [570, 59] width 14 height 14
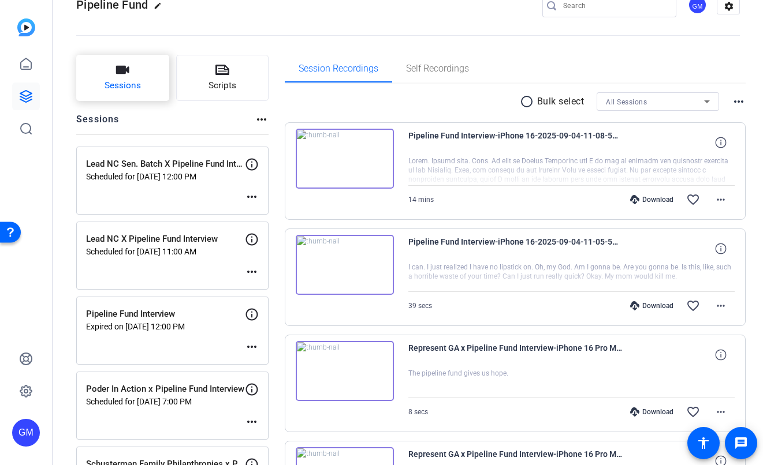
click at [116, 74] on icon "button" at bounding box center [122, 70] width 14 height 14
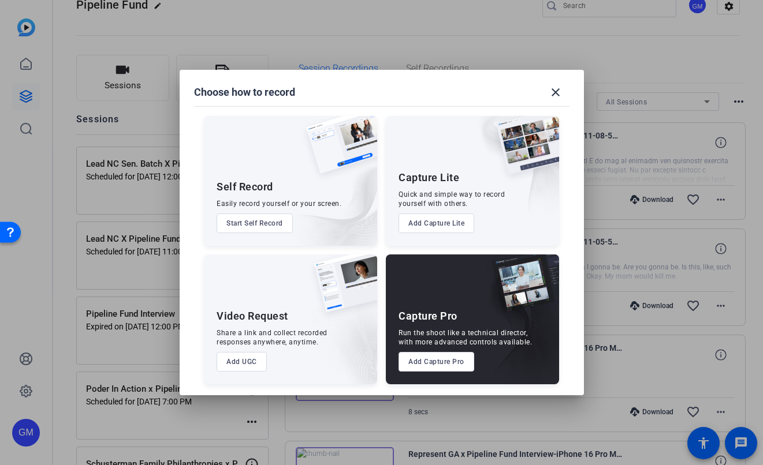
click at [437, 370] on button "Add Capture Pro" at bounding box center [436, 362] width 76 height 20
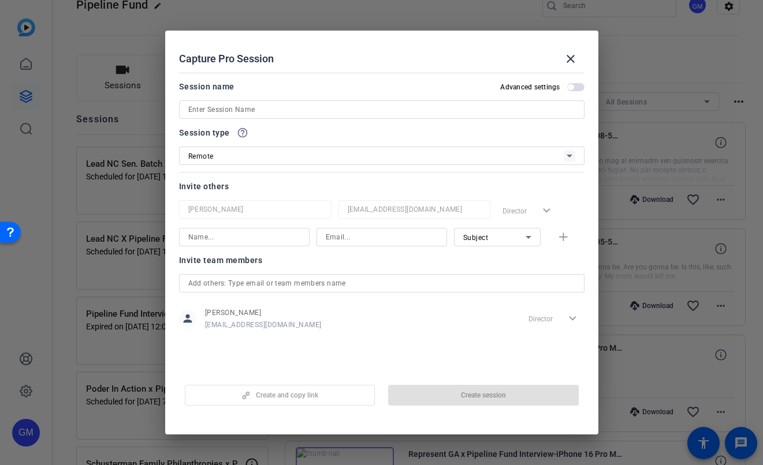
click at [247, 111] on input at bounding box center [381, 110] width 387 height 14
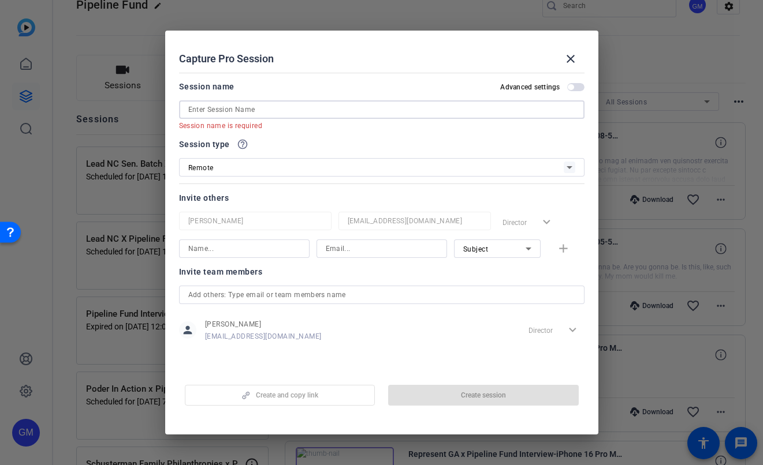
paste input "AFL-CIO : GLPA-LEAD X Pipeline Fund Interview"
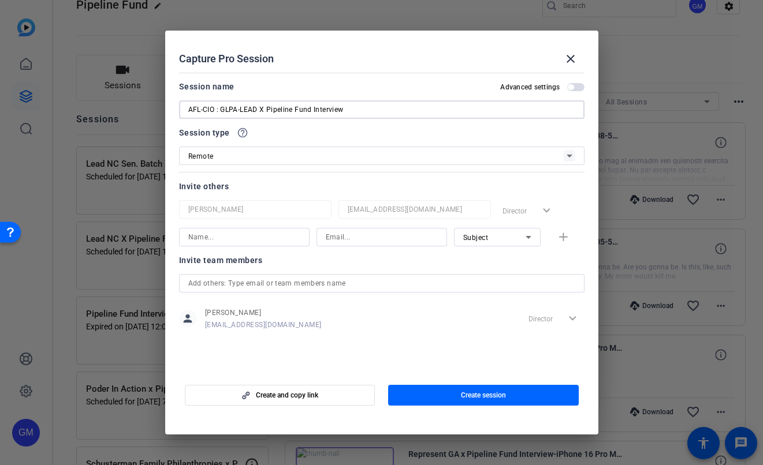
type input "AFL-CIO : GLPA-LEAD X Pipeline Fund Interview"
click at [213, 240] on input at bounding box center [244, 237] width 112 height 14
type input "Jac"
type input "[EMAIL_ADDRESS][PERSON_NAME][DOMAIN_NAME]"
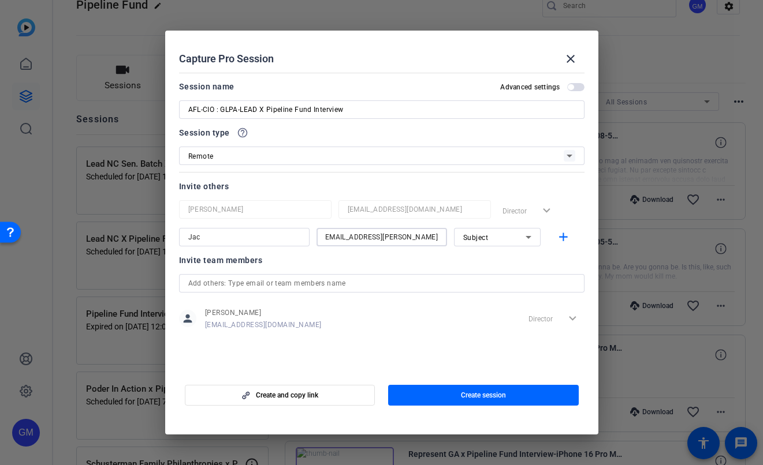
click at [477, 240] on span "Subject" at bounding box center [475, 238] width 25 height 8
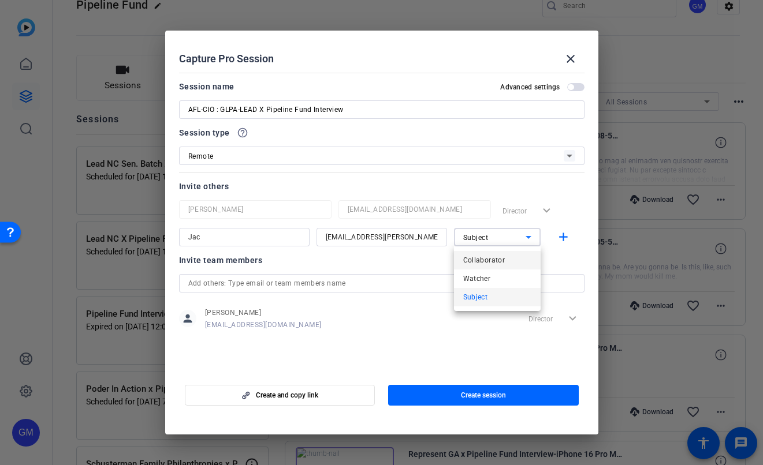
click at [482, 257] on span "Collaborator" at bounding box center [484, 260] width 42 height 14
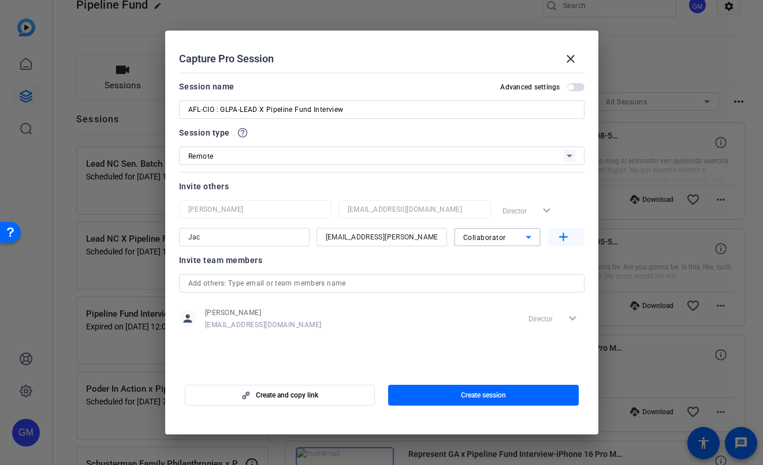
click at [556, 238] on mat-icon "add" at bounding box center [563, 237] width 14 height 14
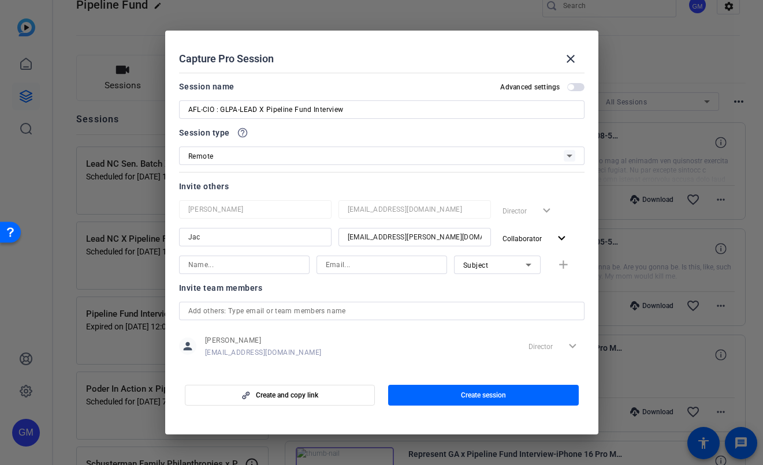
click at [242, 266] on input at bounding box center [244, 265] width 112 height 14
type input "[PERSON_NAME]"
type input "[PERSON_NAME][EMAIL_ADDRESS][PERSON_NAME][DOMAIN_NAME]"
click at [479, 267] on span "Subject" at bounding box center [475, 266] width 25 height 8
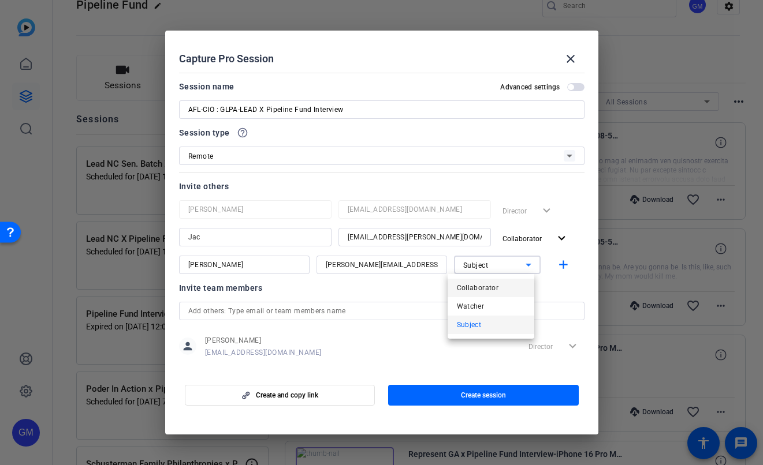
click at [483, 285] on span "Collaborator" at bounding box center [478, 288] width 42 height 14
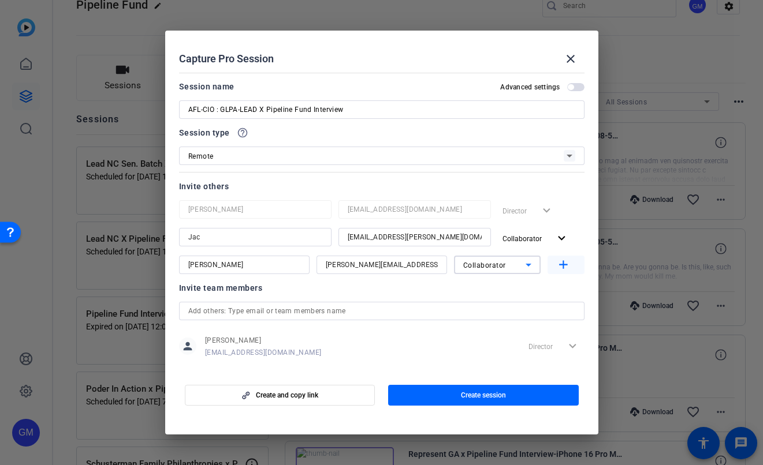
click at [560, 268] on mat-icon "add" at bounding box center [563, 265] width 14 height 14
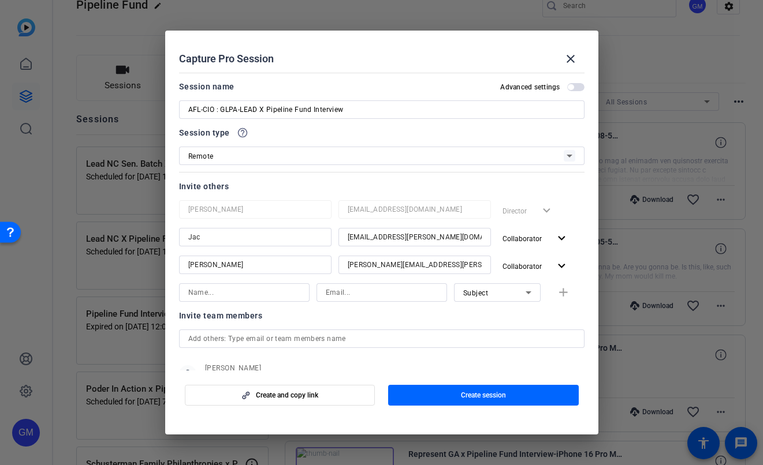
click at [219, 296] on input at bounding box center [244, 293] width 112 height 14
type input "[PERSON_NAME]"
type input "[PERSON_NAME][EMAIL_ADDRESS][PERSON_NAME][DOMAIN_NAME]"
click at [484, 295] on div "Subject" at bounding box center [494, 293] width 62 height 14
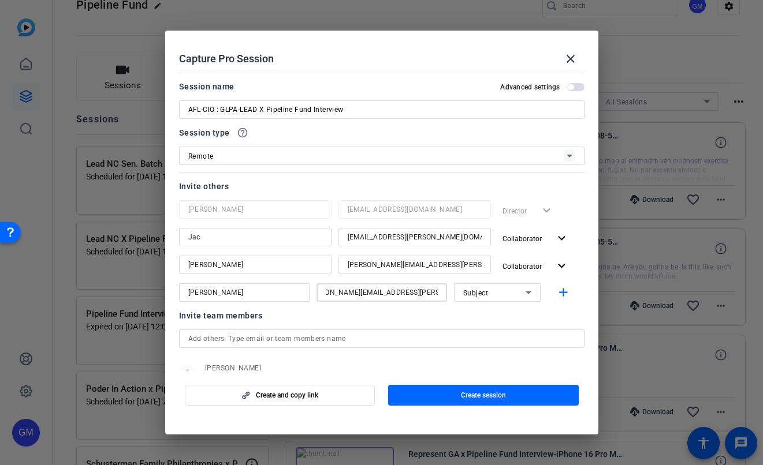
scroll to position [0, 0]
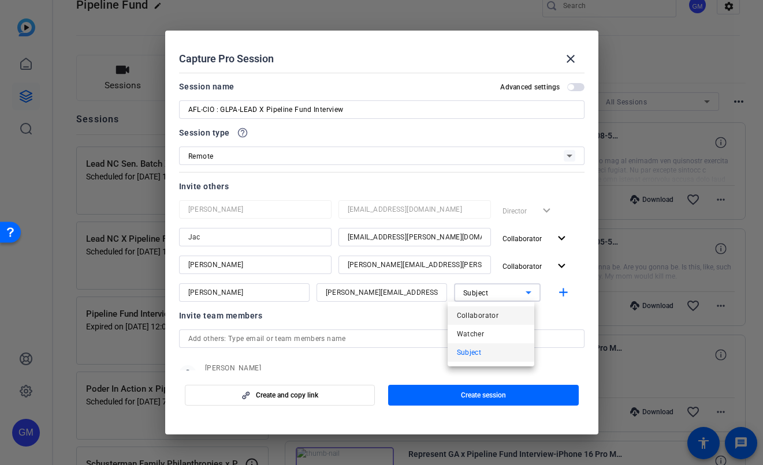
click at [483, 316] on span "Collaborator" at bounding box center [478, 316] width 42 height 14
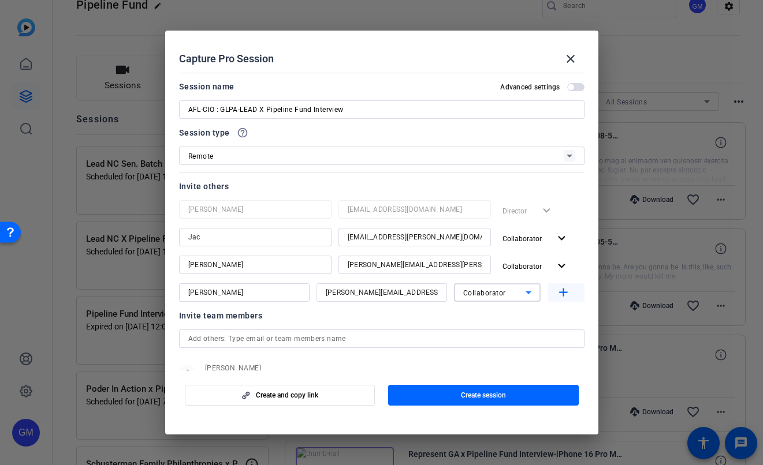
click at [556, 296] on mat-icon "add" at bounding box center [563, 293] width 14 height 14
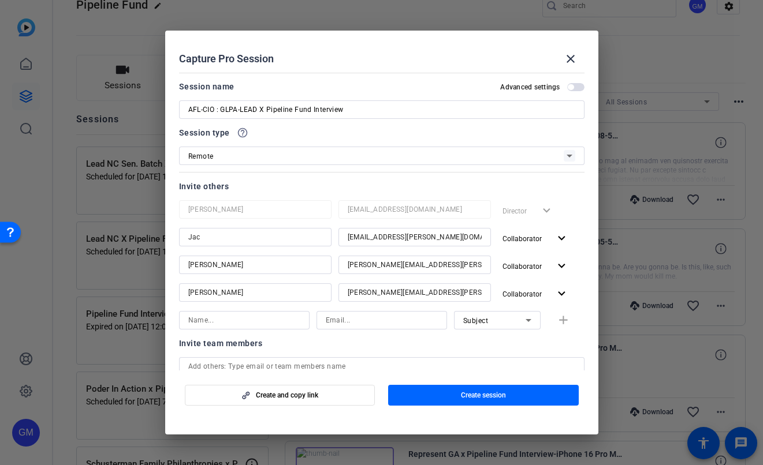
click at [243, 316] on input at bounding box center [244, 320] width 112 height 14
type input "a"
type input "[PERSON_NAME]"
type input "[EMAIL_ADDRESS][PERSON_NAME][DOMAIN_NAME]"
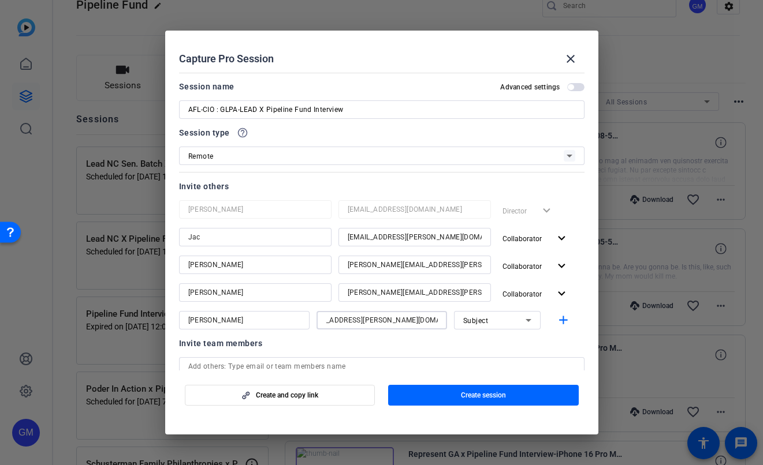
click at [480, 317] on span "Subject" at bounding box center [475, 321] width 25 height 8
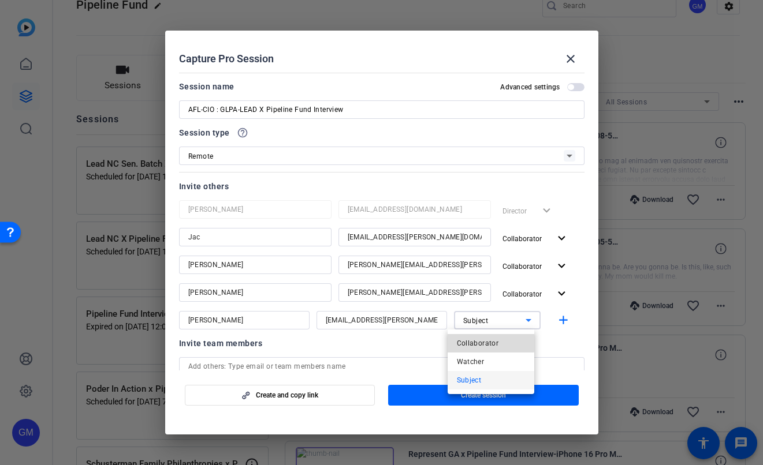
click at [485, 338] on span "Collaborator" at bounding box center [478, 344] width 42 height 14
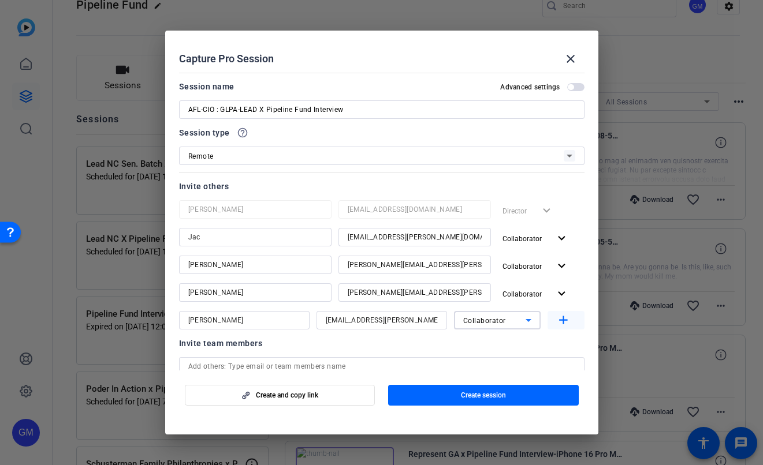
click at [559, 320] on mat-icon "add" at bounding box center [563, 320] width 14 height 14
click at [226, 348] on input at bounding box center [244, 348] width 112 height 14
click at [351, 343] on input at bounding box center [382, 348] width 112 height 14
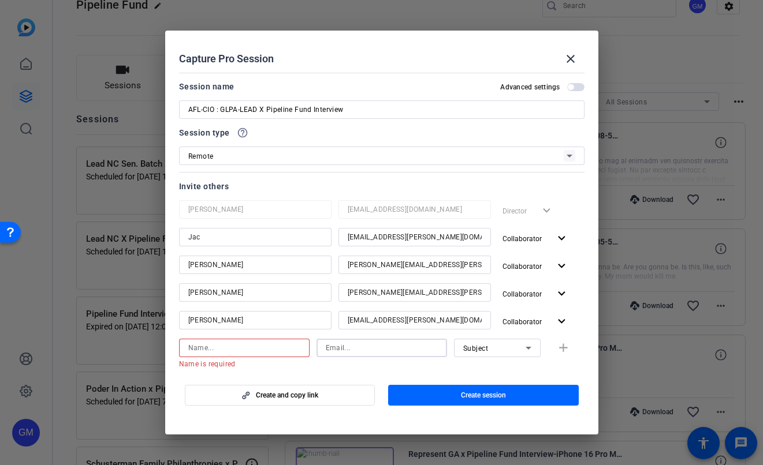
paste input "[EMAIL_ADDRESS][DOMAIN_NAME]"
type input "[EMAIL_ADDRESS][DOMAIN_NAME]"
click at [206, 349] on input at bounding box center [244, 348] width 112 height 14
click at [227, 352] on input at bounding box center [244, 348] width 112 height 14
type input "Max"
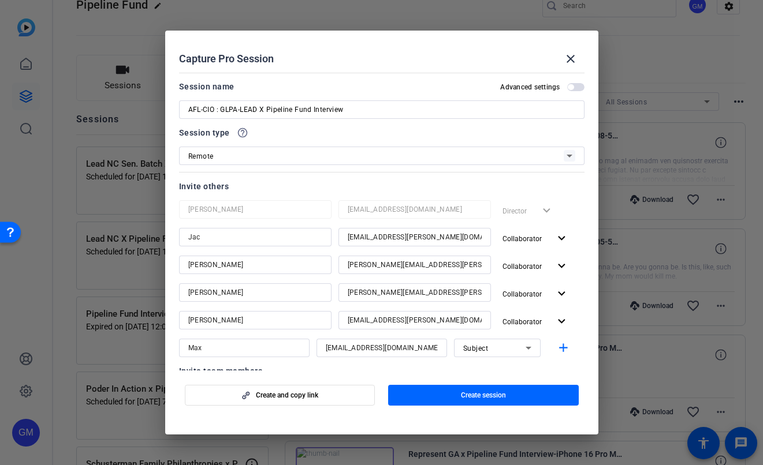
click at [567, 87] on span "button" at bounding box center [570, 87] width 6 height 6
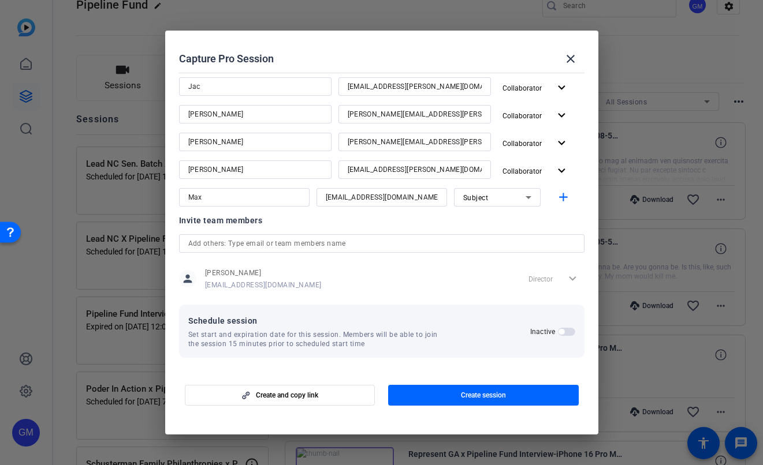
click at [559, 335] on div "Inactive" at bounding box center [552, 331] width 45 height 9
click at [558, 332] on span "button" at bounding box center [566, 332] width 17 height 8
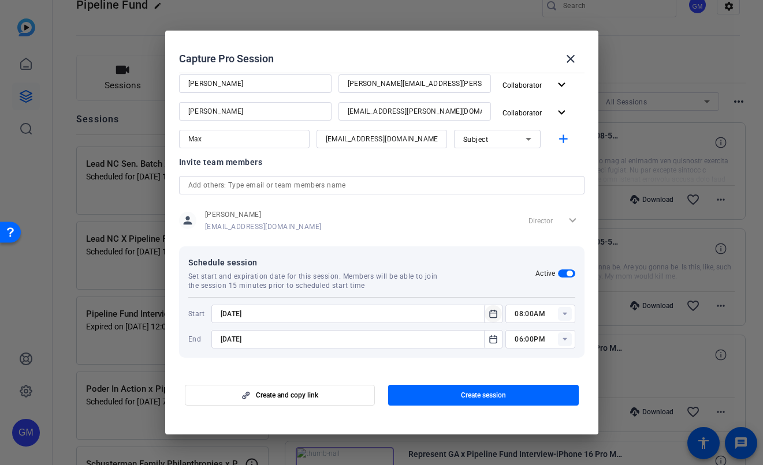
click at [488, 313] on icon "Open calendar" at bounding box center [492, 314] width 9 height 14
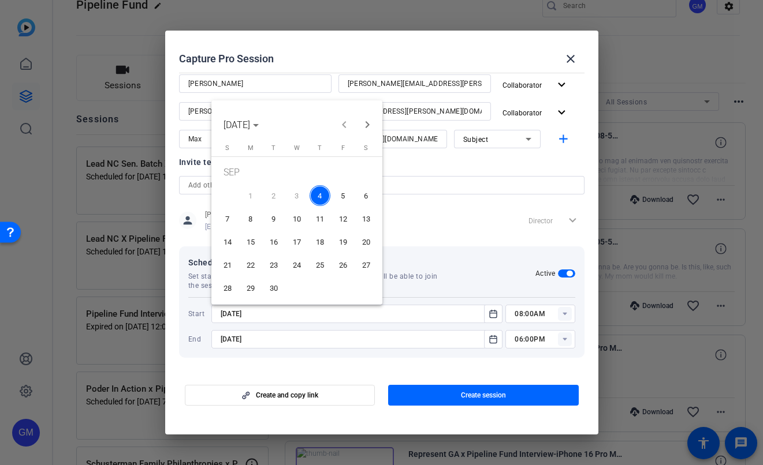
click at [348, 192] on span "5" at bounding box center [343, 195] width 21 height 21
type input "[DATE]"
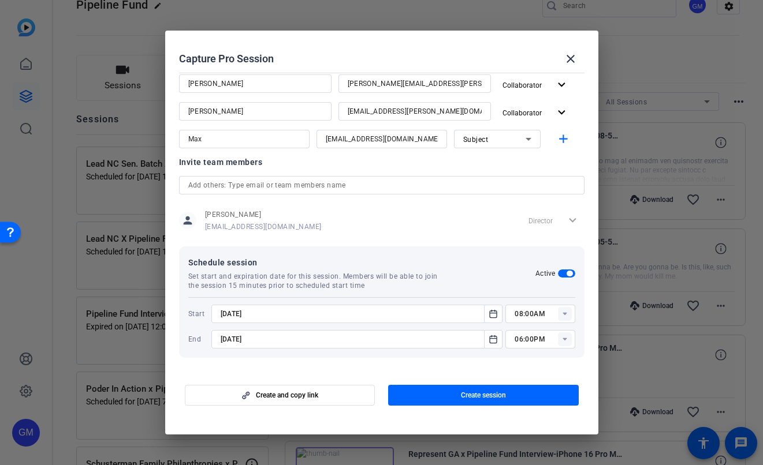
click at [561, 316] on rect at bounding box center [565, 314] width 14 height 14
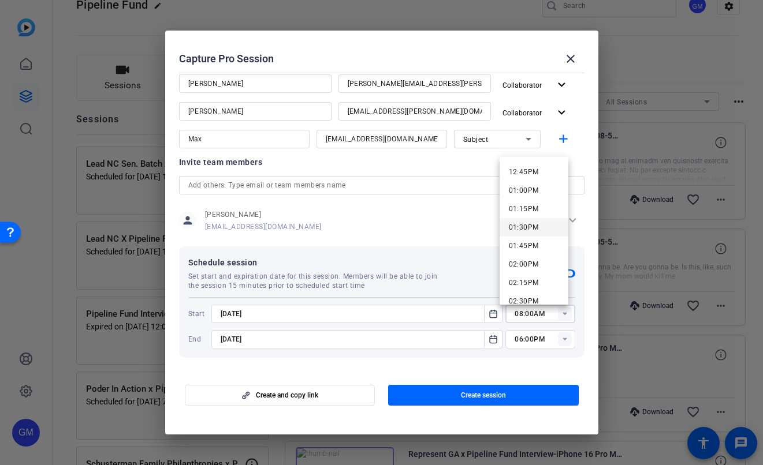
scroll to position [1048, 0]
click at [530, 270] on span "03:30PM" at bounding box center [524, 268] width 30 height 8
type input "03:30PM"
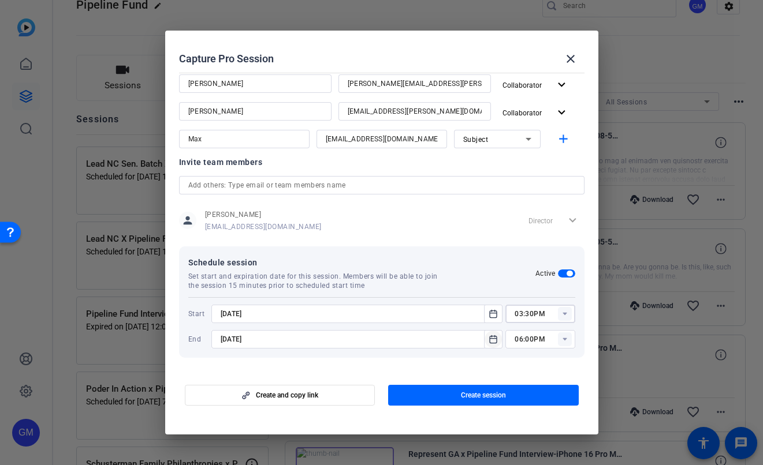
click at [490, 343] on icon "Open calendar" at bounding box center [493, 339] width 7 height 8
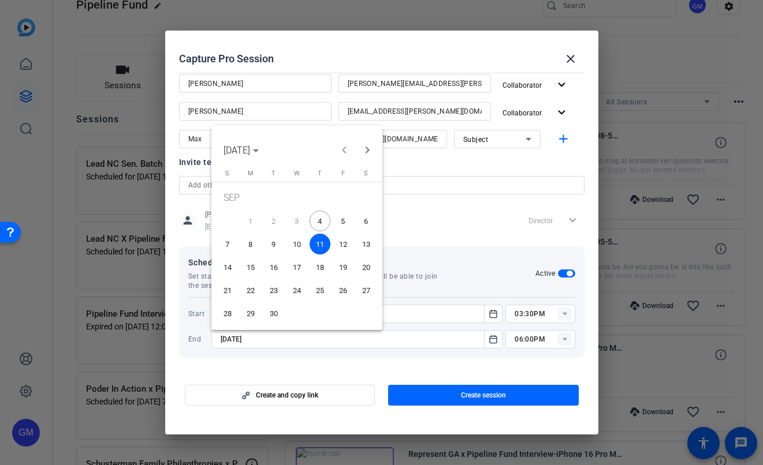
click at [345, 221] on span "5" at bounding box center [343, 221] width 21 height 21
type input "[DATE]"
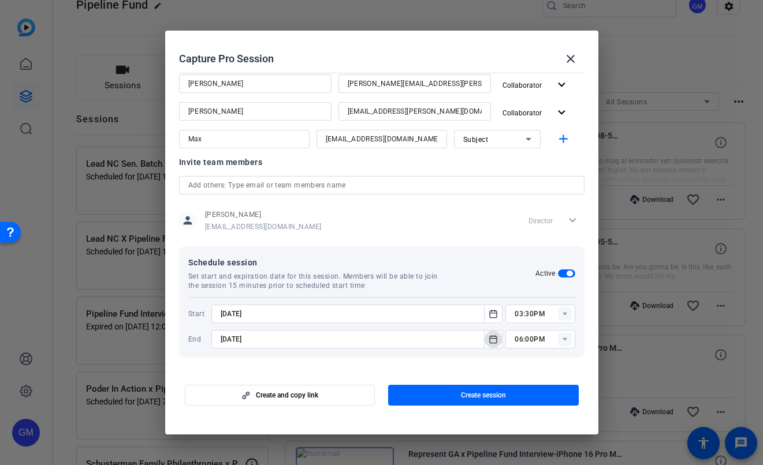
click at [563, 341] on rect at bounding box center [565, 340] width 14 height 14
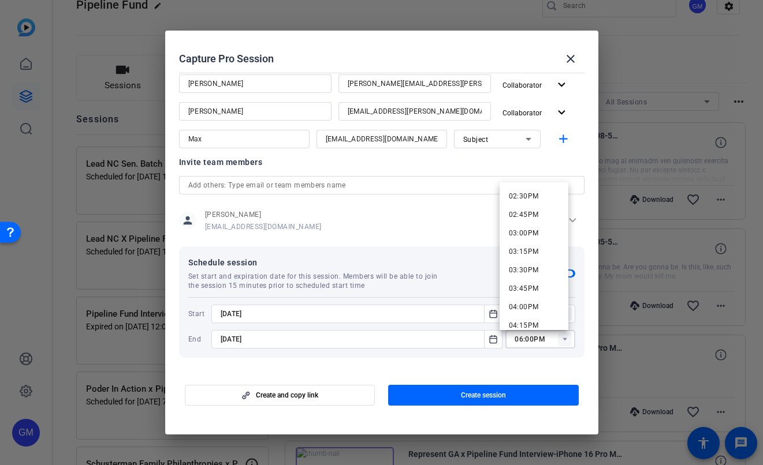
scroll to position [1099, 0]
click at [528, 280] on span "04:00PM" at bounding box center [524, 279] width 30 height 8
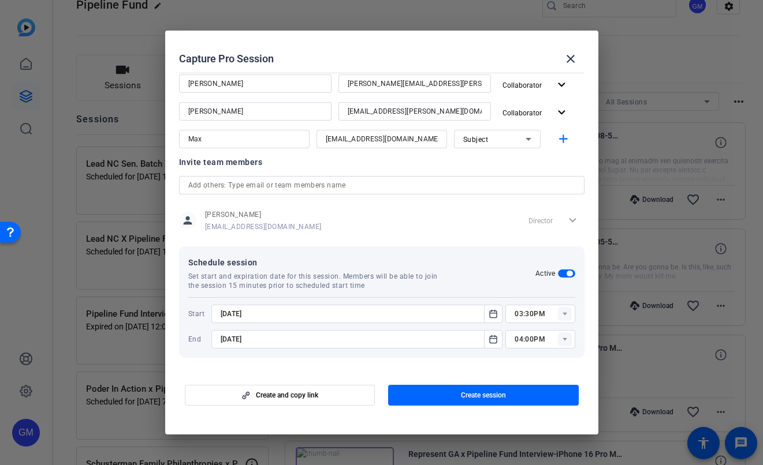
click at [560, 341] on rect at bounding box center [565, 340] width 14 height 14
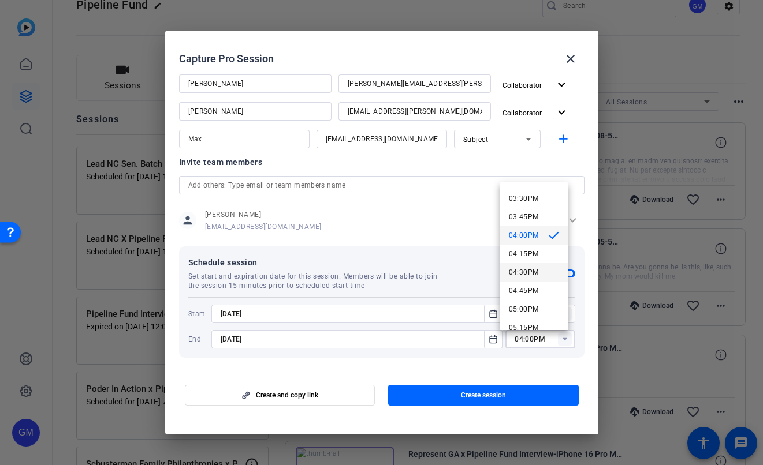
scroll to position [1151, 0]
click at [529, 266] on span "04:30PM" at bounding box center [524, 265] width 30 height 8
type input "04:30PM"
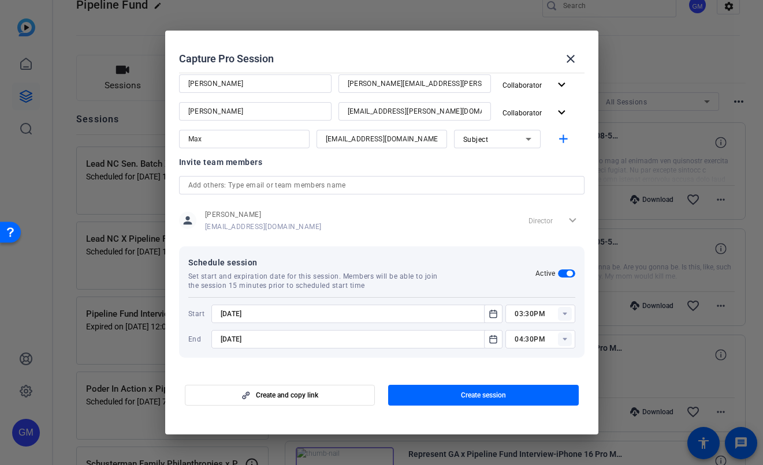
click at [538, 366] on mat-dialog-content "Session name Advanced settings AFL-CIO : GLPA-LEAD X Pipeline Fund Interview Se…" at bounding box center [381, 219] width 433 height 303
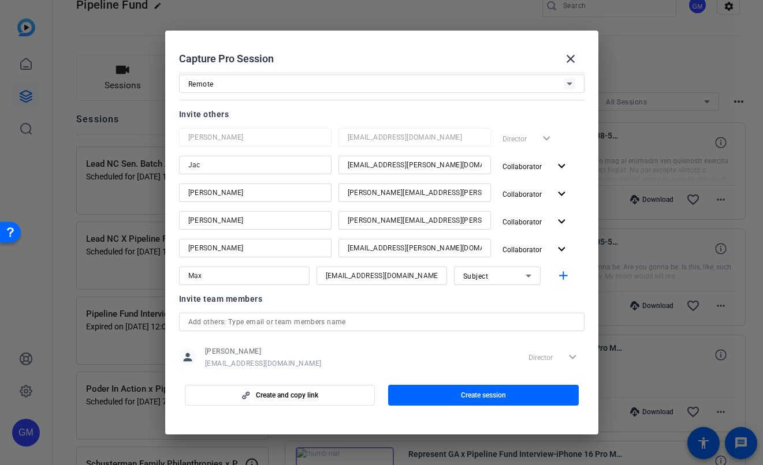
scroll to position [64, 0]
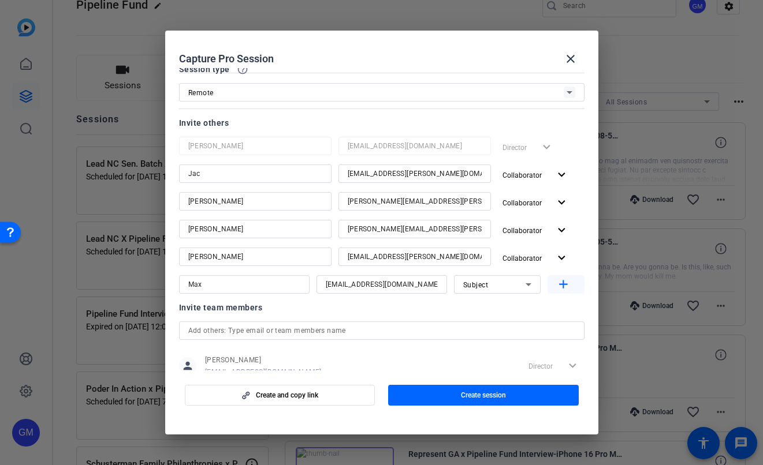
click at [556, 286] on mat-icon "add" at bounding box center [563, 285] width 14 height 14
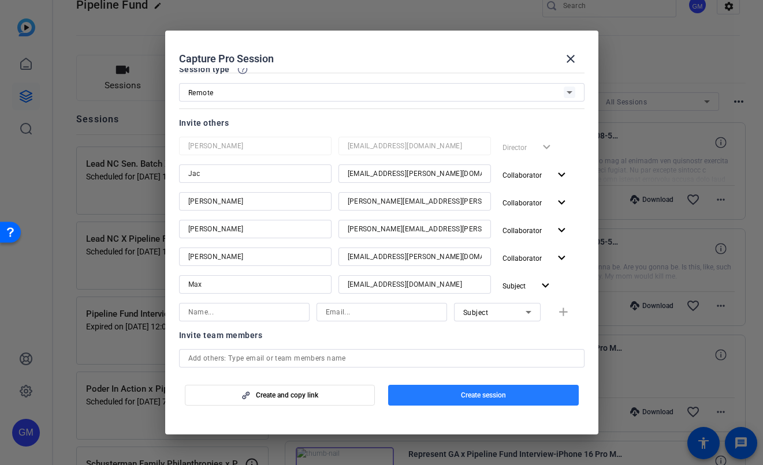
click at [493, 398] on span "Create session" at bounding box center [483, 395] width 45 height 9
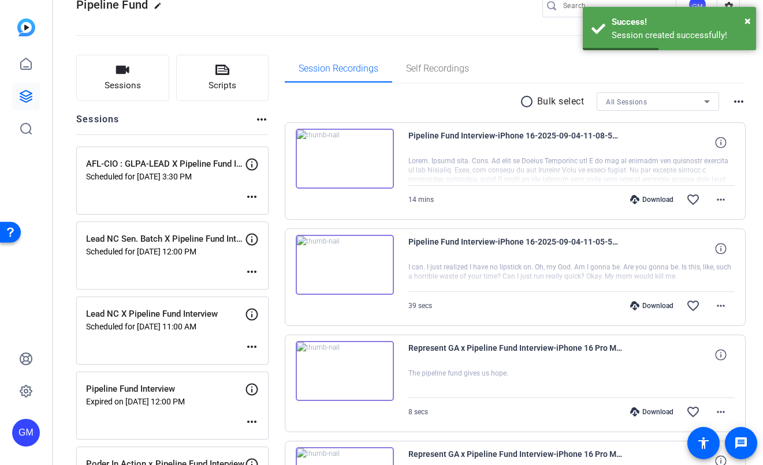
click at [256, 196] on mat-icon "more_horiz" at bounding box center [252, 197] width 14 height 14
click at [293, 218] on span "Edit Session" at bounding box center [280, 214] width 53 height 14
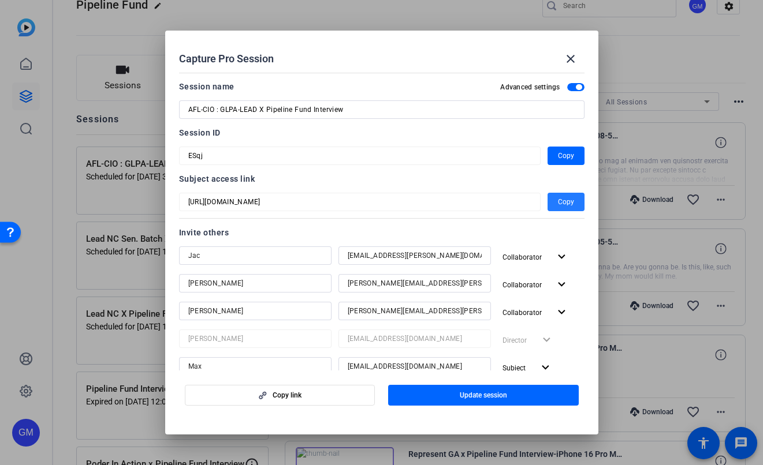
click at [558, 200] on span "Copy" at bounding box center [566, 202] width 16 height 14
click at [568, 208] on span "button" at bounding box center [565, 202] width 37 height 28
click at [572, 59] on mat-icon "close" at bounding box center [570, 59] width 14 height 14
